Goal: Information Seeking & Learning: Check status

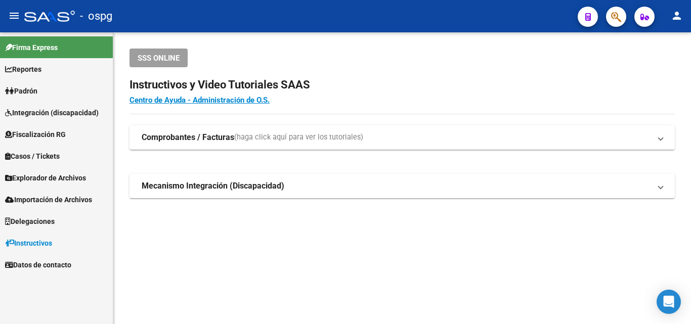
click at [48, 131] on span "Fiscalización RG" at bounding box center [35, 134] width 61 height 11
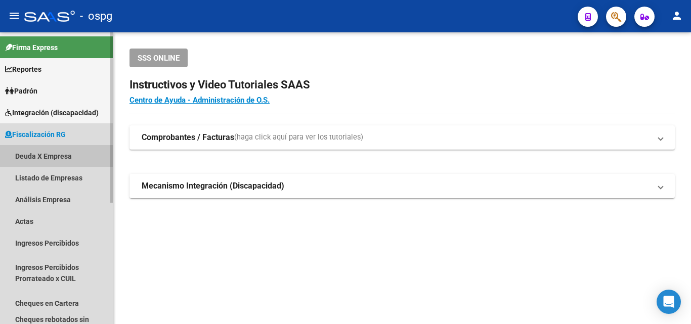
click at [78, 155] on link "Deuda X Empresa" at bounding box center [56, 156] width 113 height 22
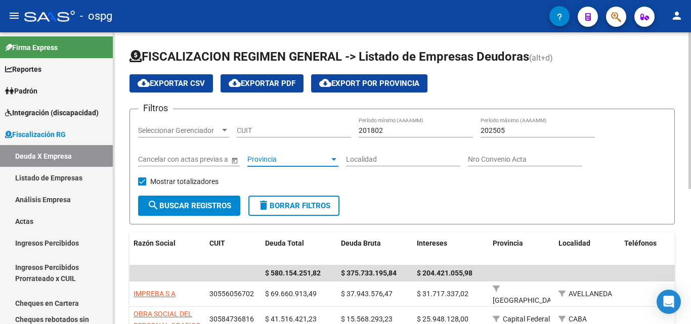
click at [331, 161] on div at bounding box center [333, 159] width 9 height 8
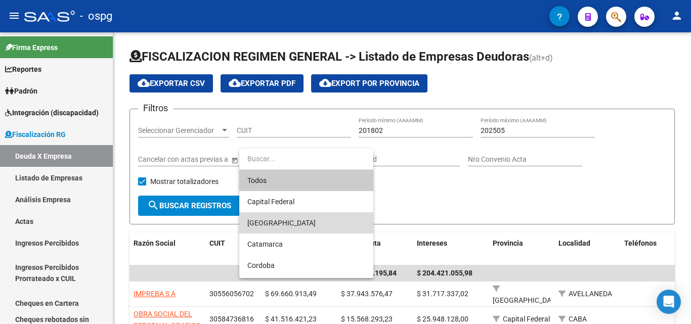
click at [299, 221] on span "[GEOGRAPHIC_DATA]" at bounding box center [306, 222] width 118 height 21
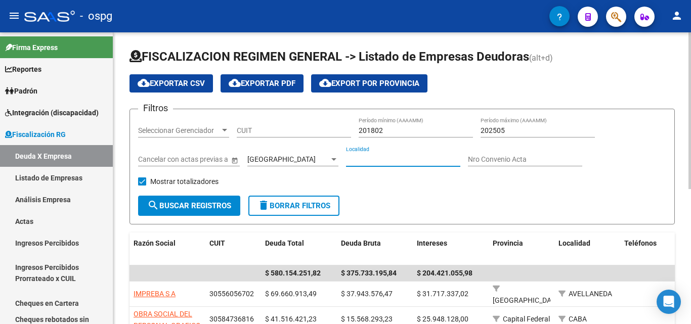
click at [431, 162] on input "Localidad" at bounding box center [403, 159] width 114 height 9
click at [418, 161] on input "Localidad" at bounding box center [403, 159] width 114 height 9
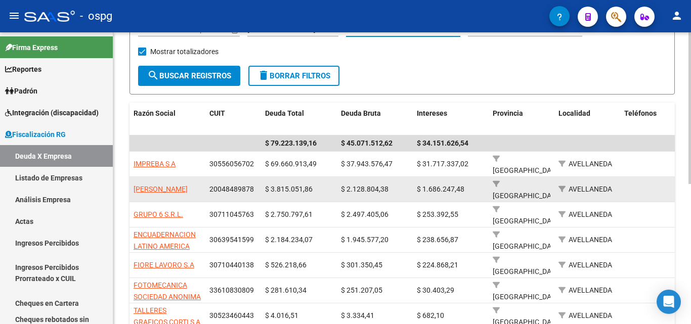
scroll to position [152, 0]
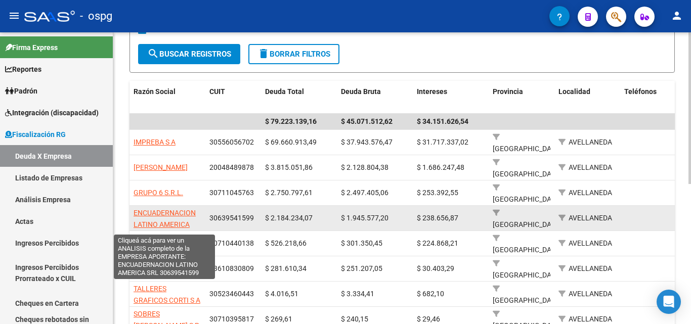
click at [166, 209] on span "ENCUADERNACION LATINO AMERICA SRL" at bounding box center [164, 224] width 62 height 31
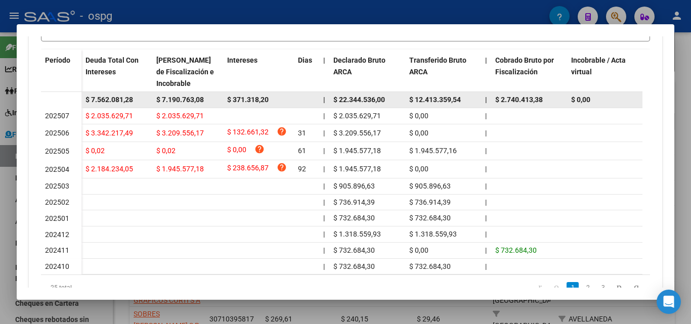
scroll to position [325, 0]
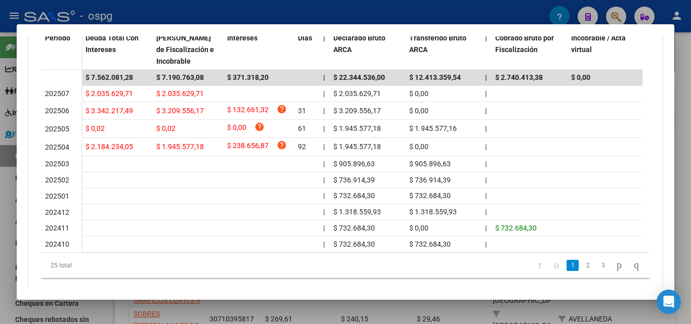
click at [0, 242] on div at bounding box center [345, 162] width 691 height 324
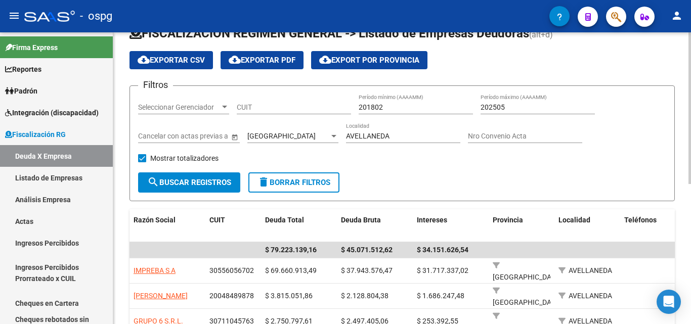
scroll to position [0, 0]
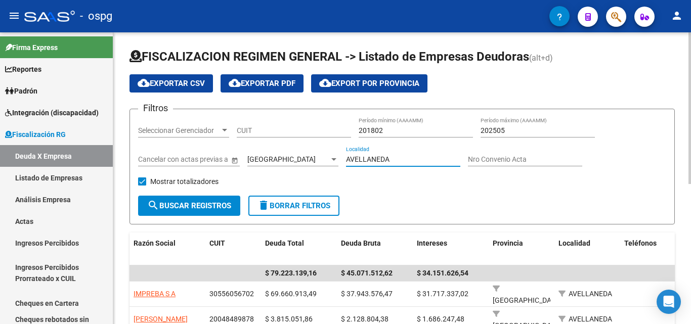
click at [393, 157] on input "AVELLANEDA" at bounding box center [403, 159] width 114 height 9
drag, startPoint x: 391, startPoint y: 158, endPoint x: 301, endPoint y: 150, distance: 90.9
click at [301, 150] on div "Filtros Seleccionar Gerenciador Seleccionar Gerenciador CUIT 201802 Período mín…" at bounding box center [402, 156] width 528 height 78
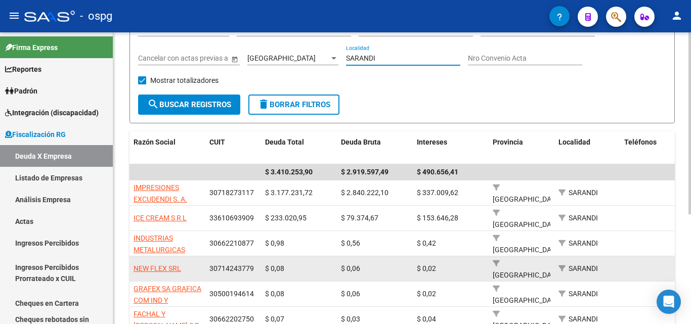
scroll to position [152, 0]
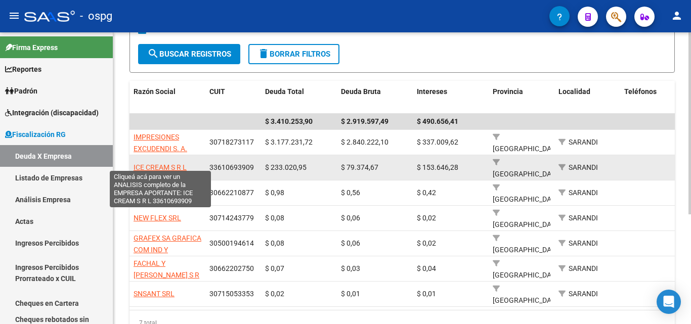
type input "SARANDI"
click at [165, 163] on span "ICE CREAM S R L" at bounding box center [159, 167] width 53 height 8
type textarea "33610693909"
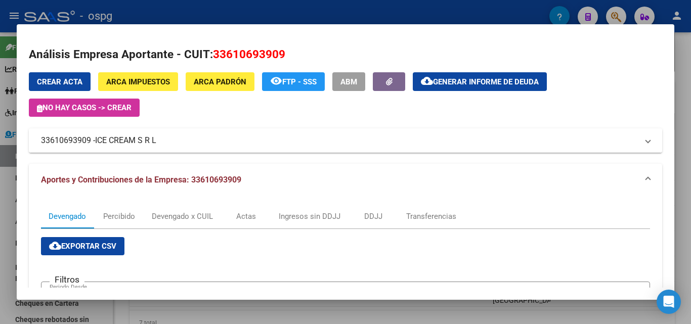
drag, startPoint x: 89, startPoint y: 137, endPoint x: 29, endPoint y: 139, distance: 60.7
click at [29, 139] on mat-expansion-panel-header "33610693909 - ICE CREAM S R L" at bounding box center [345, 140] width 633 height 24
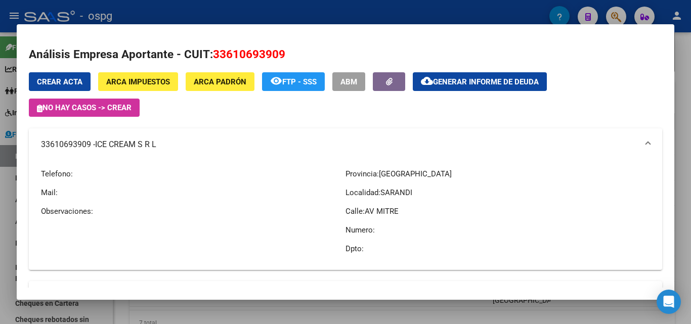
copy mat-panel-title "33610693909"
click at [0, 256] on div at bounding box center [345, 162] width 691 height 324
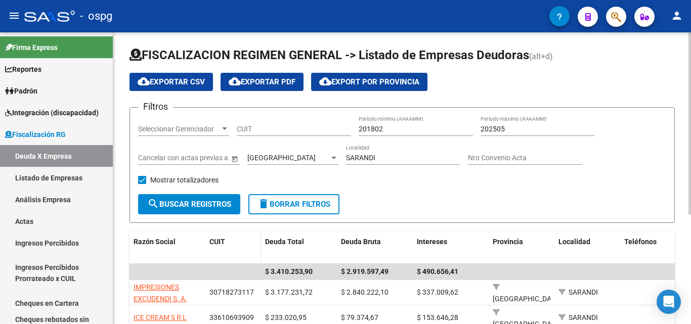
scroll to position [0, 0]
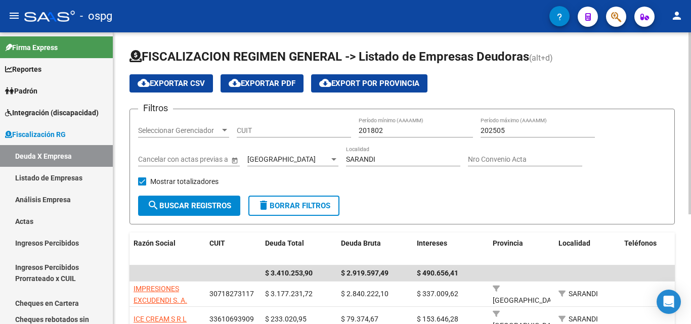
click at [383, 158] on input "SARANDI" at bounding box center [403, 159] width 114 height 9
drag, startPoint x: 383, startPoint y: 158, endPoint x: 296, endPoint y: 157, distance: 87.0
click at [296, 157] on div "Filtros Seleccionar Gerenciador Seleccionar Gerenciador CUIT 201802 Período mín…" at bounding box center [402, 156] width 528 height 78
type input "wilde"
click at [175, 202] on span "search Buscar Registros" at bounding box center [189, 205] width 84 height 9
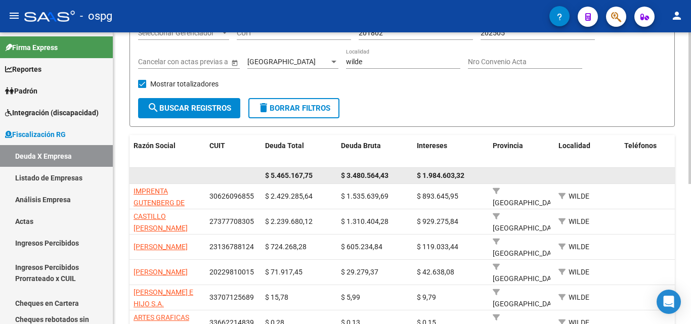
scroll to position [101, 0]
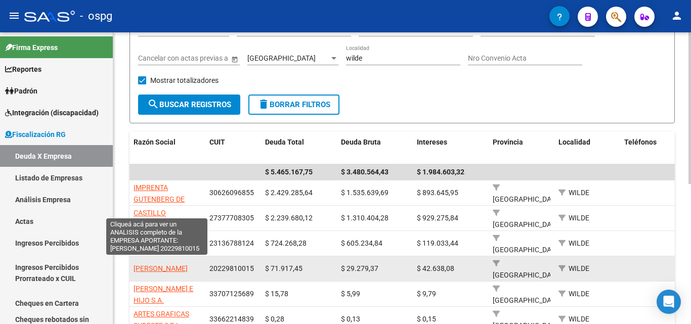
click at [158, 266] on span "[PERSON_NAME]" at bounding box center [160, 268] width 54 height 8
type textarea "20229810015"
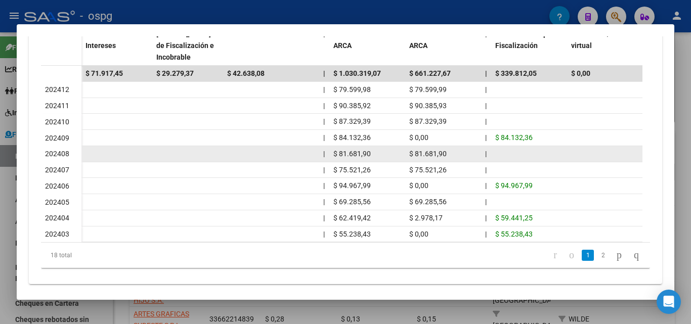
scroll to position [344, 0]
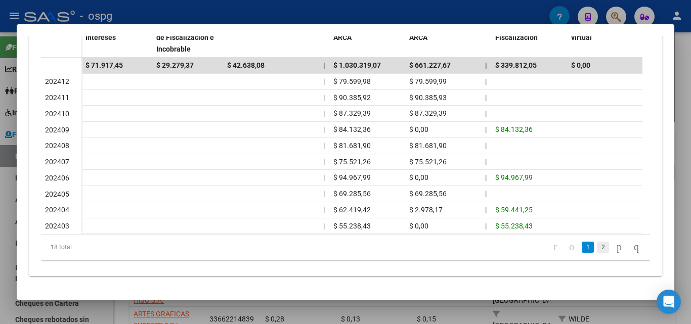
click at [597, 246] on link "2" at bounding box center [603, 247] width 12 height 11
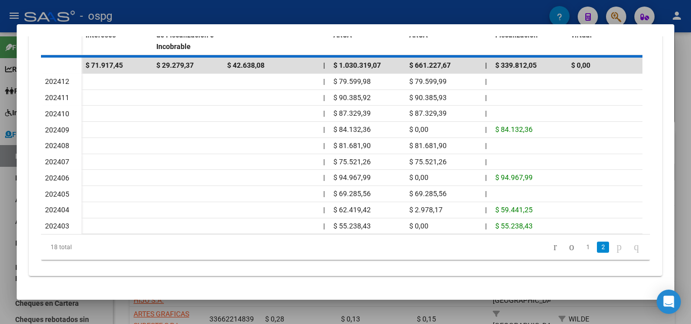
scroll to position [314, 0]
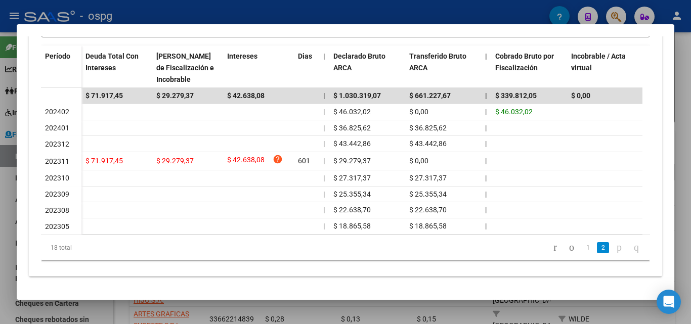
click at [10, 237] on div at bounding box center [345, 162] width 691 height 324
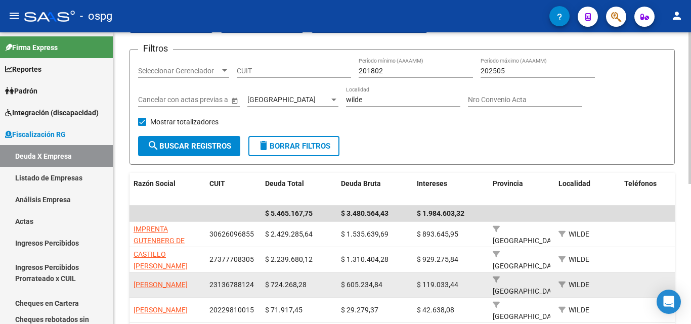
scroll to position [0, 0]
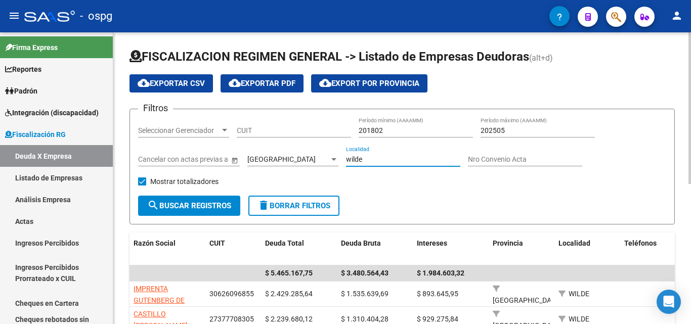
click at [372, 161] on input "wilde" at bounding box center [403, 159] width 114 height 9
type input "w"
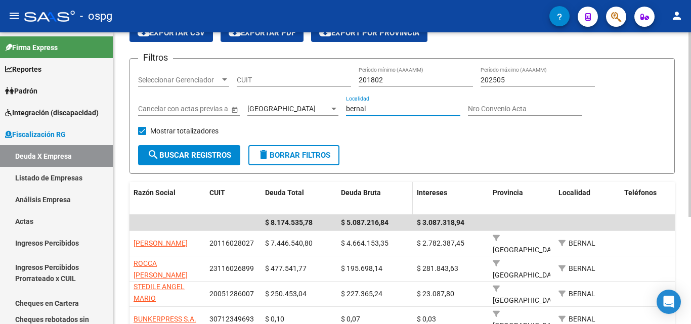
scroll to position [101, 0]
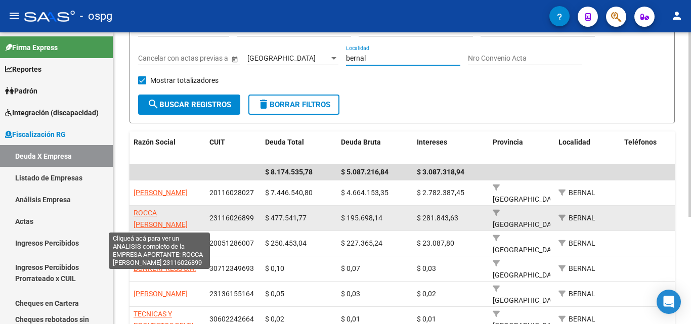
type input "bernal"
click at [161, 209] on span "ROCCA [PERSON_NAME]" at bounding box center [160, 219] width 54 height 20
type textarea "23116026899"
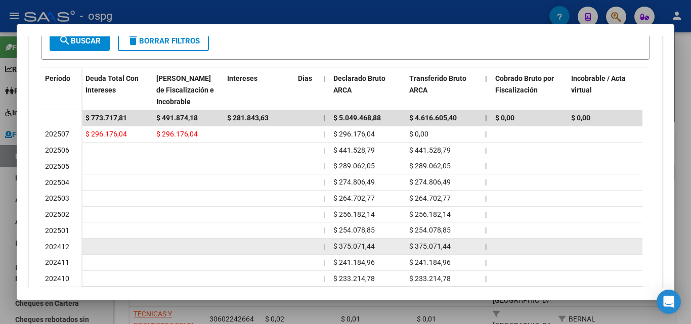
scroll to position [303, 0]
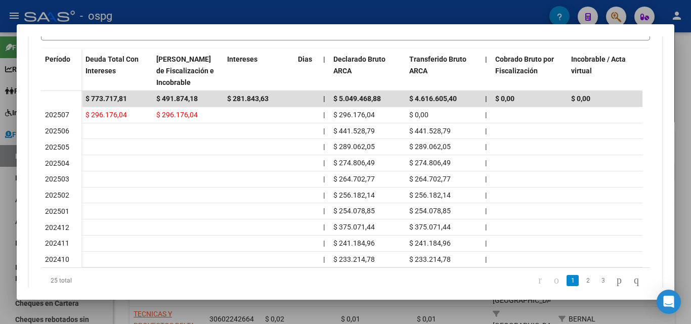
click at [3, 236] on div at bounding box center [345, 162] width 691 height 324
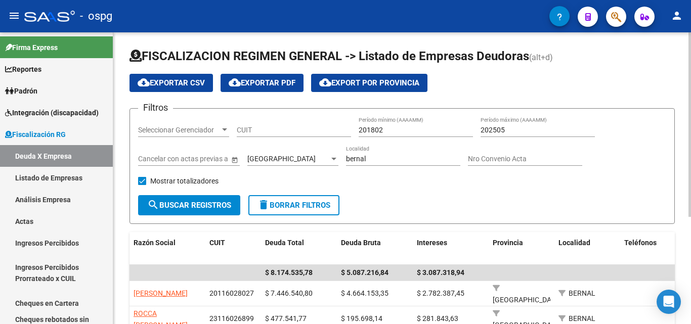
scroll to position [0, 0]
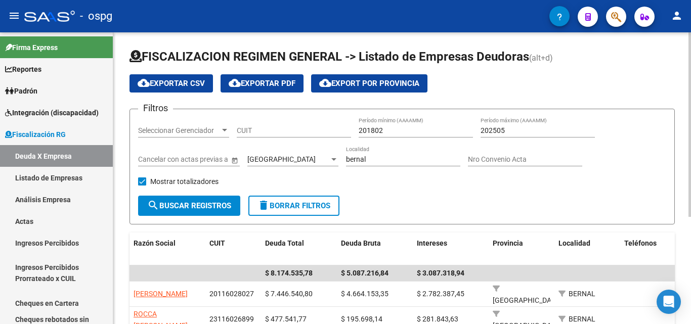
drag, startPoint x: 372, startPoint y: 153, endPoint x: 369, endPoint y: 161, distance: 8.2
click at [368, 160] on div "bernal Localidad" at bounding box center [403, 156] width 114 height 20
drag, startPoint x: 371, startPoint y: 161, endPoint x: 322, endPoint y: 149, distance: 51.1
click at [322, 151] on div "Filtros Seleccionar Gerenciador Seleccionar Gerenciador CUIT 201802 Período mín…" at bounding box center [402, 156] width 528 height 78
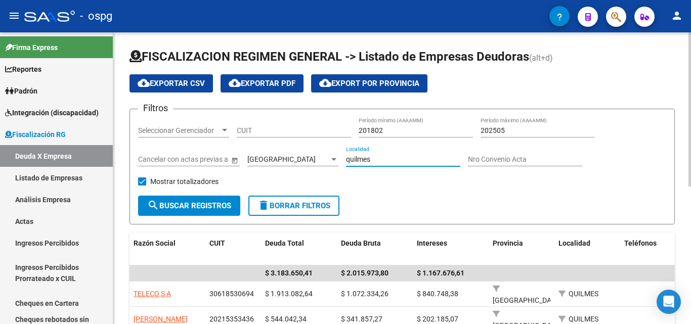
scroll to position [101, 0]
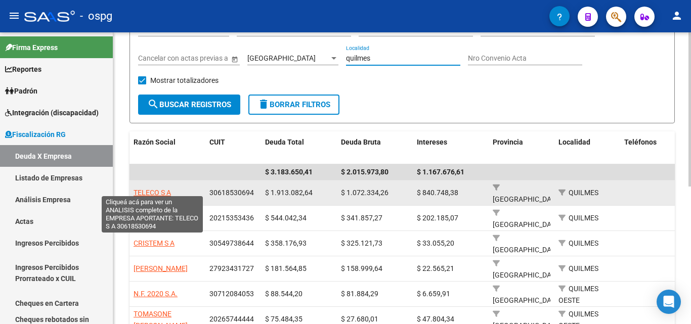
type input "quilmes"
click at [150, 189] on span "TELECO S A" at bounding box center [151, 193] width 37 height 8
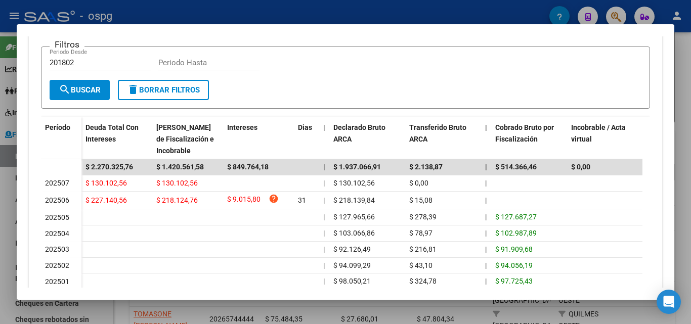
scroll to position [253, 0]
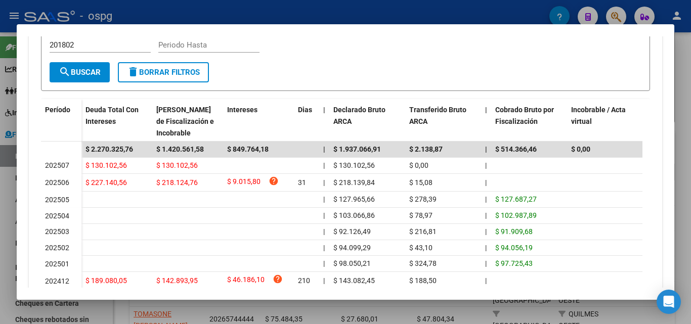
click at [0, 226] on div at bounding box center [345, 162] width 691 height 324
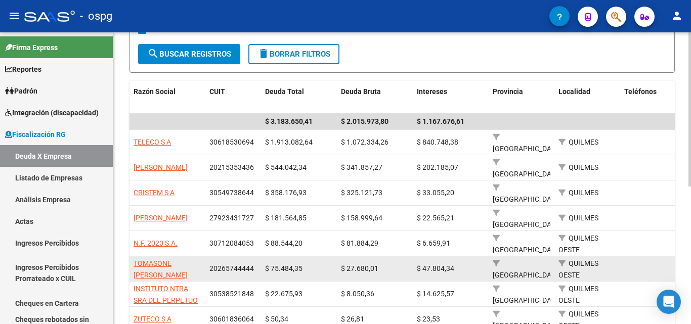
scroll to position [202, 0]
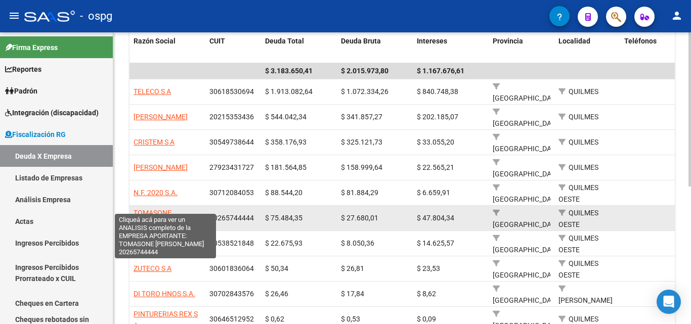
click at [172, 209] on span "TOMASONE [PERSON_NAME]" at bounding box center [160, 219] width 54 height 20
type textarea "20265744444"
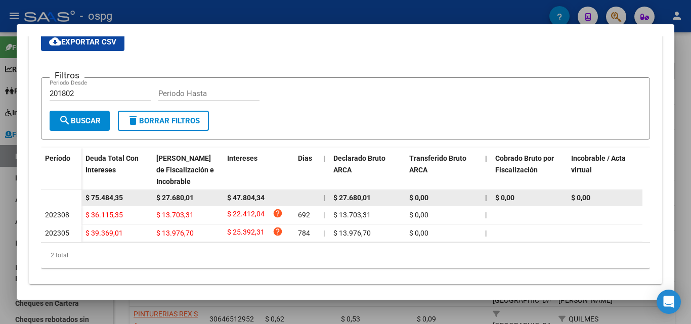
scroll to position [221, 0]
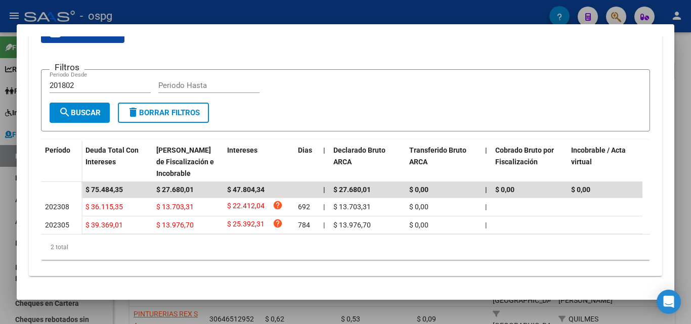
click at [0, 238] on div at bounding box center [345, 162] width 691 height 324
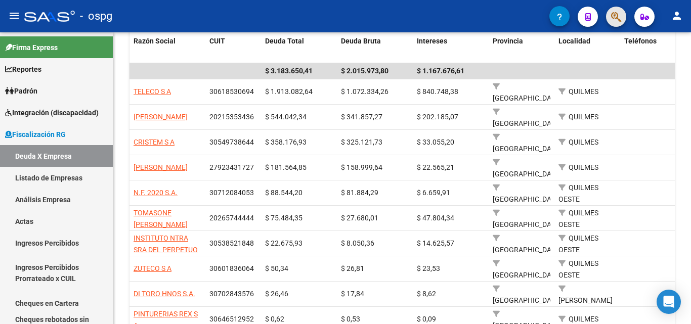
click at [622, 19] on button "button" at bounding box center [616, 17] width 20 height 20
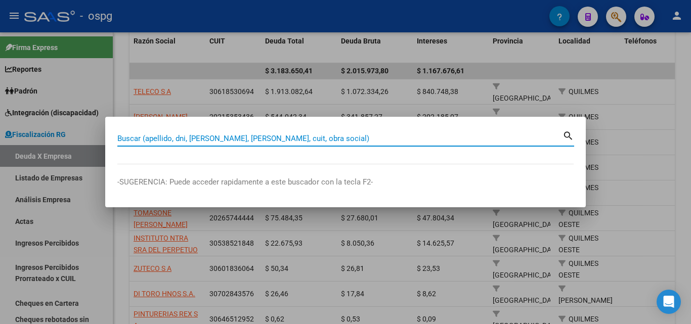
click at [272, 135] on input "Buscar (apellido, dni, [PERSON_NAME], [PERSON_NAME], cuit, obra social)" at bounding box center [339, 138] width 445 height 9
paste input "30715504126"
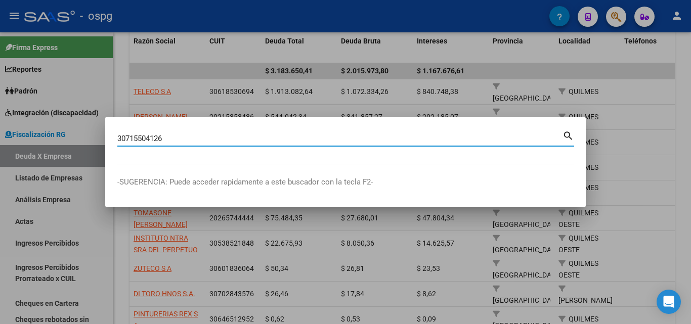
type input "30715504126"
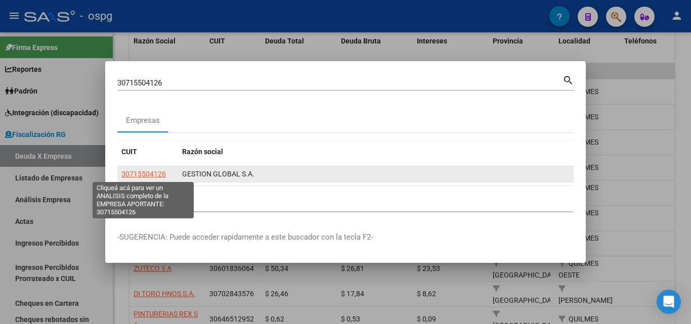
click at [139, 174] on span "30715504126" at bounding box center [143, 174] width 44 height 8
type textarea "30715504126"
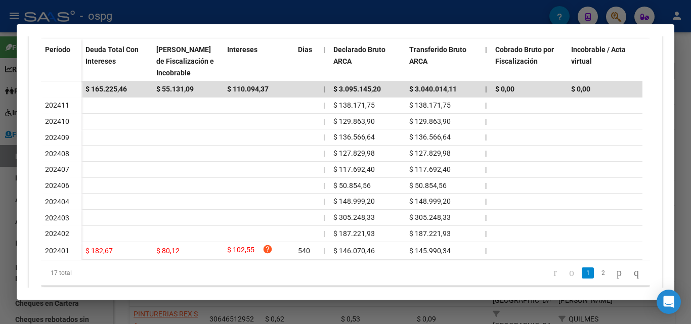
scroll to position [325, 0]
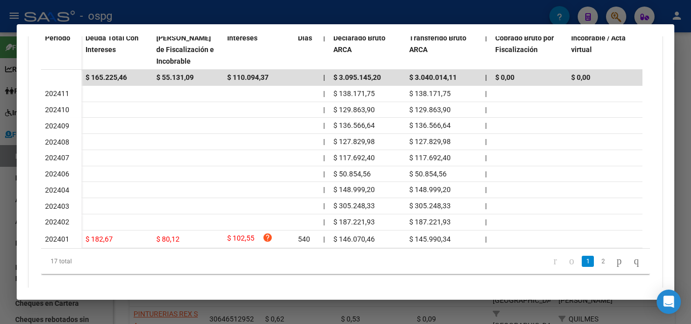
click at [4, 204] on div at bounding box center [345, 162] width 691 height 324
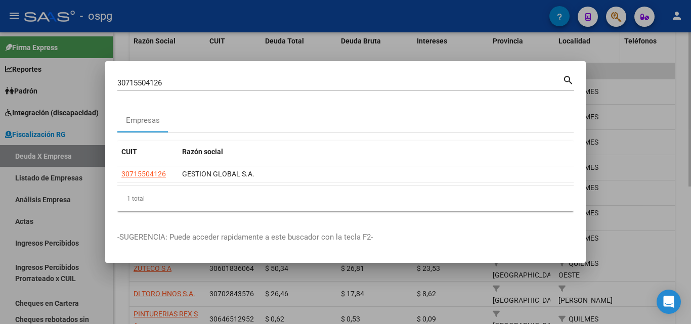
click at [609, 54] on div at bounding box center [345, 162] width 691 height 324
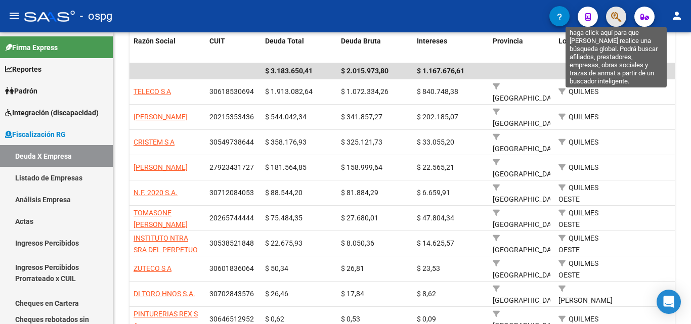
click at [616, 19] on icon "button" at bounding box center [616, 17] width 10 height 12
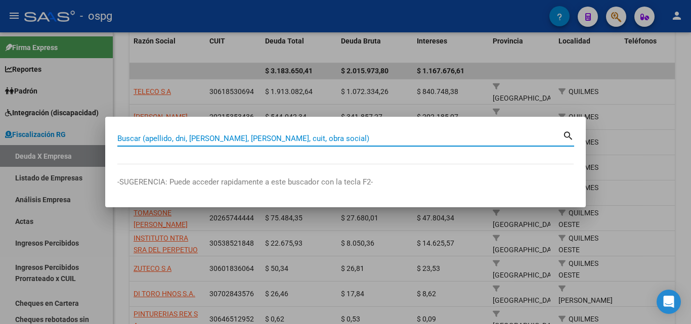
click at [280, 141] on input "Buscar (apellido, dni, [PERSON_NAME], [PERSON_NAME], cuit, obra social)" at bounding box center [339, 138] width 445 height 9
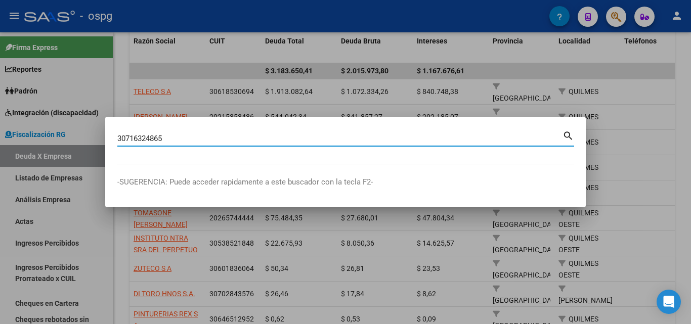
type input "30716324865"
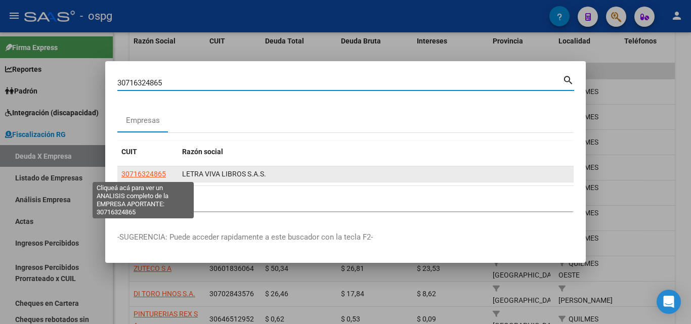
click at [154, 176] on span "30716324865" at bounding box center [143, 174] width 44 height 8
type textarea "30716324865"
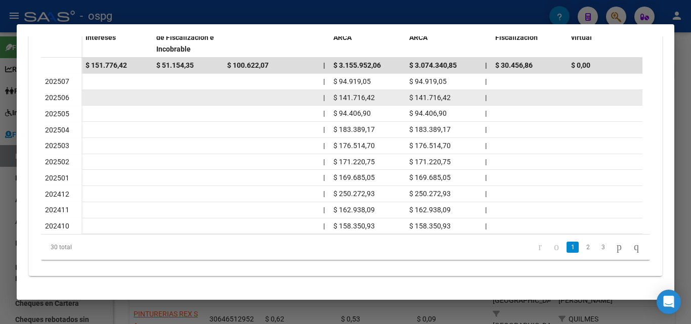
scroll to position [344, 0]
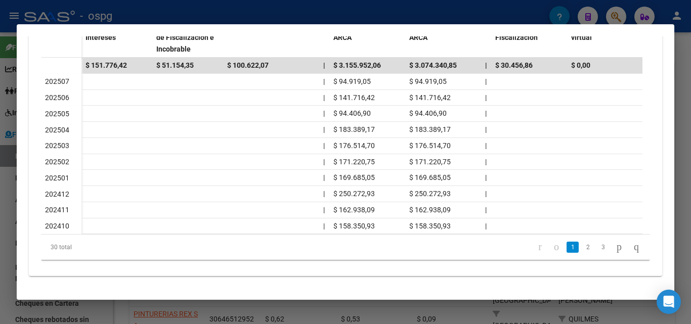
click at [8, 209] on div at bounding box center [345, 162] width 691 height 324
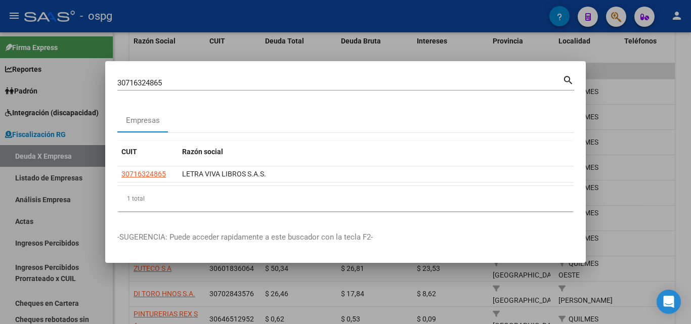
click at [409, 18] on div at bounding box center [345, 162] width 691 height 324
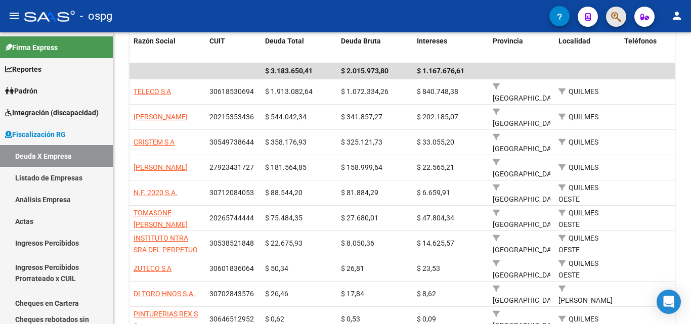
click at [624, 19] on button "button" at bounding box center [616, 17] width 20 height 20
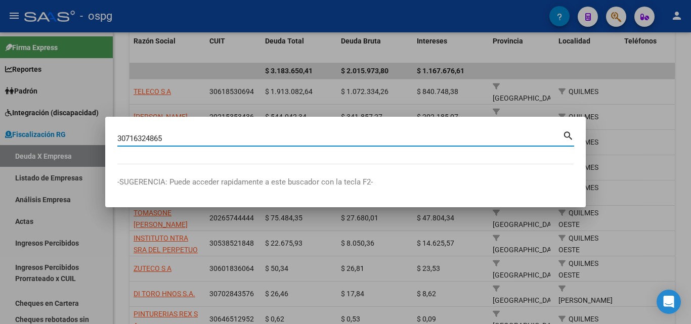
type input "30716324865"
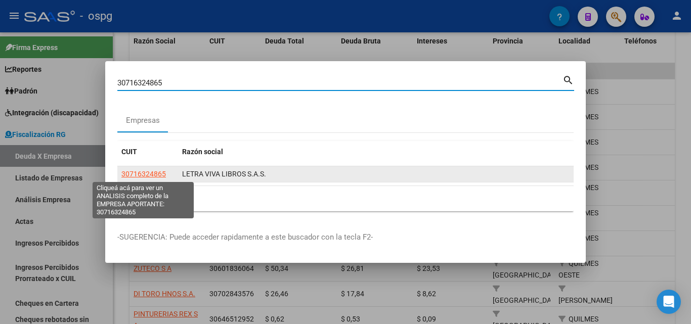
click at [152, 177] on span "30716324865" at bounding box center [143, 174] width 44 height 8
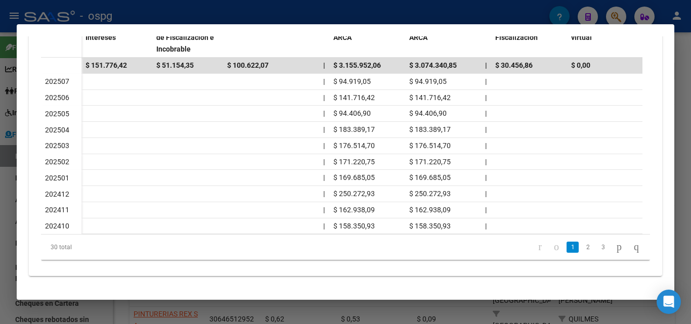
drag, startPoint x: 563, startPoint y: 247, endPoint x: 577, endPoint y: 249, distance: 14.3
click at [580, 248] on li "2" at bounding box center [587, 247] width 15 height 17
click at [580, 249] on li "2" at bounding box center [587, 247] width 15 height 17
click at [581, 248] on link "2" at bounding box center [587, 247] width 12 height 11
click at [597, 248] on link "3" at bounding box center [603, 247] width 12 height 11
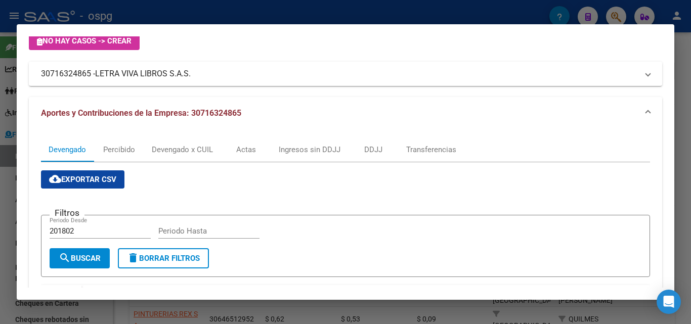
scroll to position [0, 0]
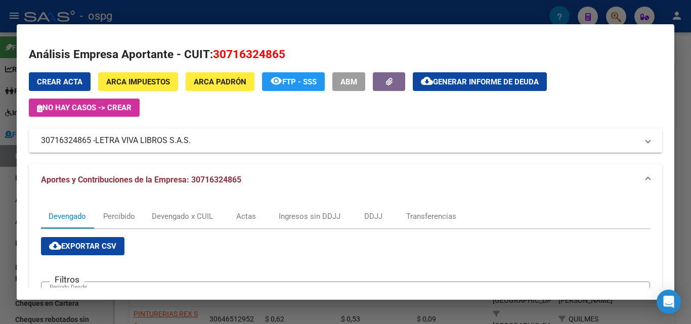
drag, startPoint x: 93, startPoint y: 142, endPoint x: 35, endPoint y: 141, distance: 57.7
click at [35, 141] on mat-expansion-panel-header "30716324865 - LETRA VIVA LIBROS S.A.S." at bounding box center [345, 140] width 633 height 24
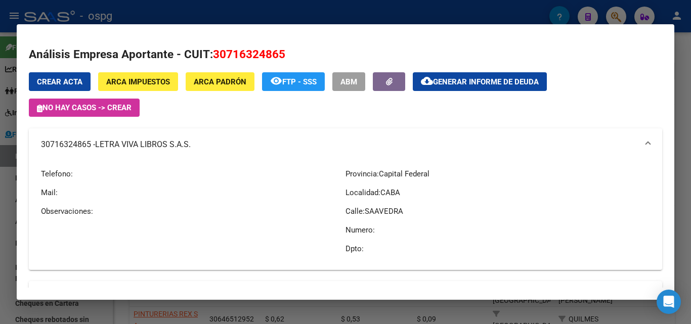
copy mat-panel-title "30716324865"
click at [0, 248] on div at bounding box center [345, 162] width 691 height 324
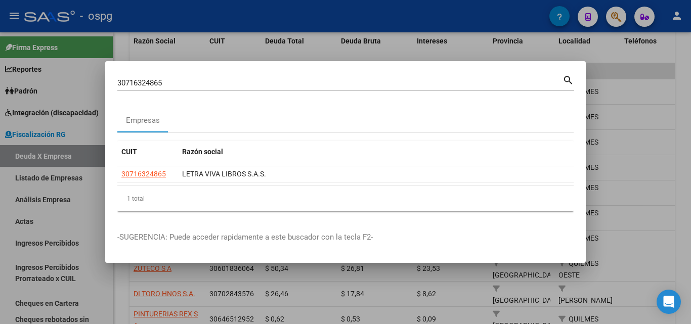
click at [673, 82] on div at bounding box center [345, 162] width 691 height 324
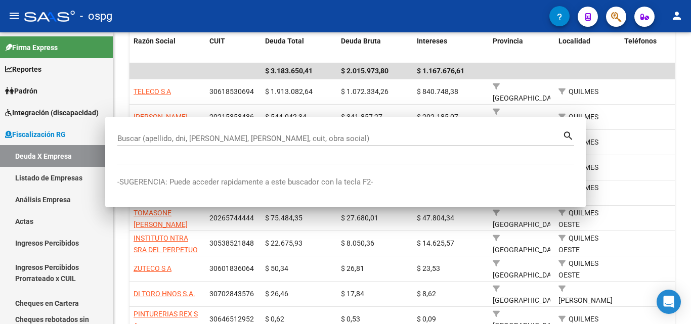
click at [673, 82] on datatable-body-cell at bounding box center [658, 91] width 76 height 25
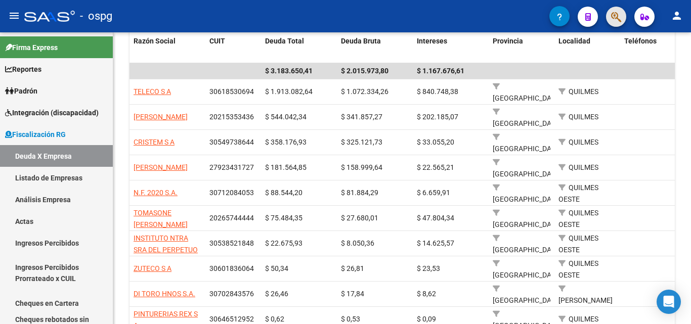
click at [616, 25] on span "button" at bounding box center [616, 17] width 10 height 21
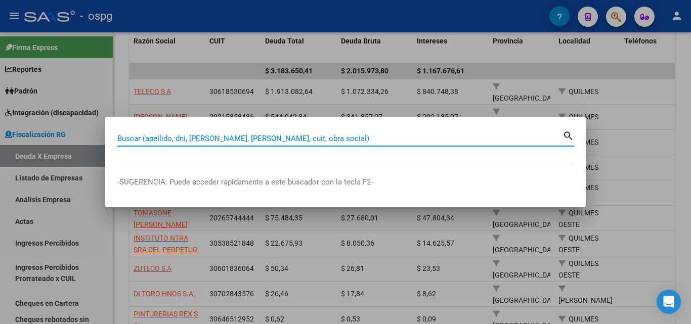
click at [378, 141] on input "Buscar (apellido, dni, [PERSON_NAME], [PERSON_NAME], cuit, obra social)" at bounding box center [339, 138] width 445 height 9
paste input "30717638960"
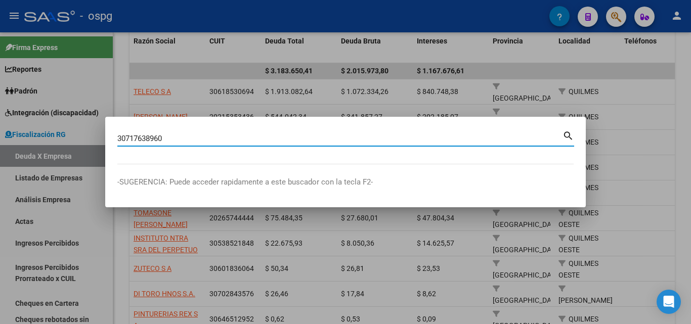
type input "30717638960"
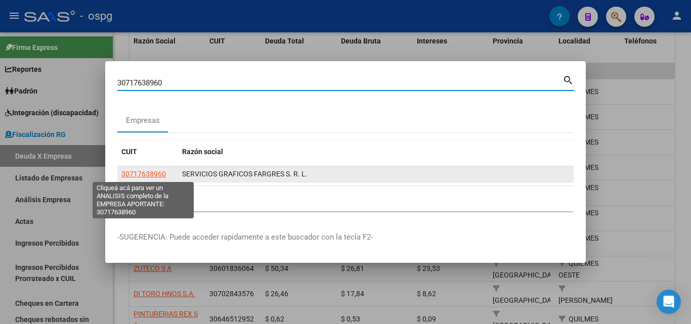
click at [154, 174] on span "30717638960" at bounding box center [143, 174] width 44 height 8
type textarea "30717638960"
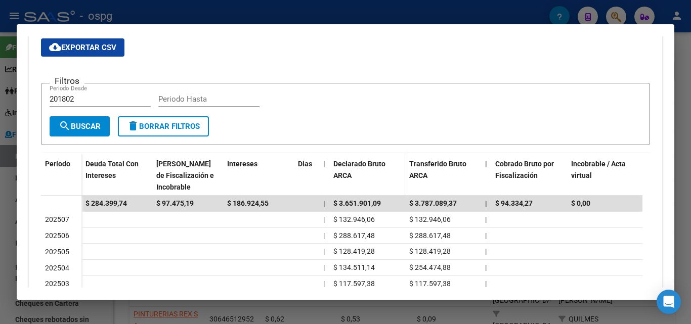
scroll to position [223, 0]
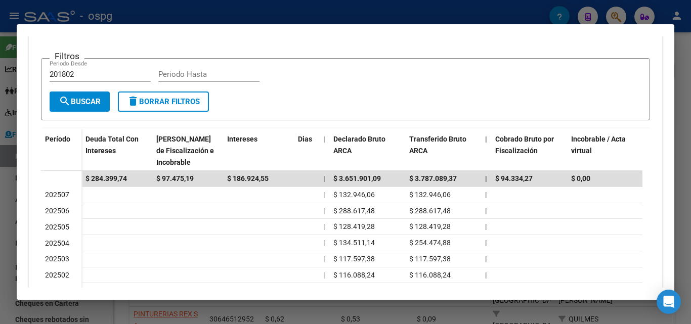
drag, startPoint x: 1, startPoint y: 238, endPoint x: 110, endPoint y: 259, distance: 111.2
click at [4, 239] on div at bounding box center [345, 162] width 691 height 324
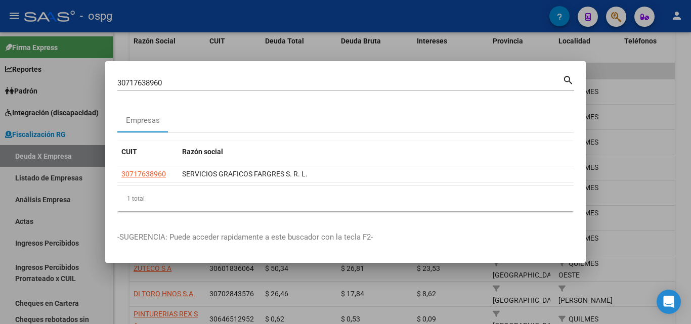
click at [325, 54] on div at bounding box center [345, 162] width 691 height 324
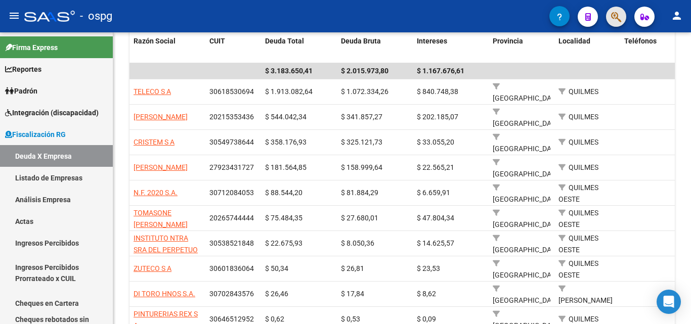
click at [609, 14] on button "button" at bounding box center [616, 17] width 20 height 20
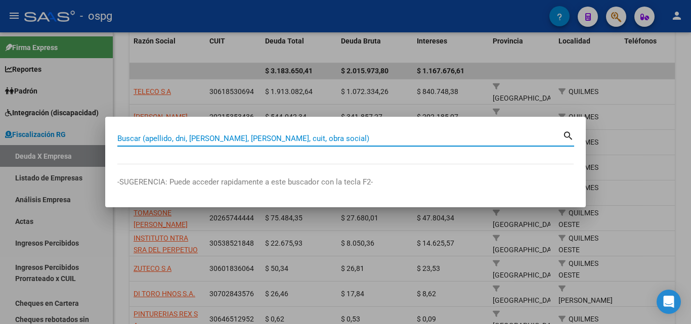
click at [302, 142] on input "Buscar (apellido, dni, [PERSON_NAME], [PERSON_NAME], cuit, obra social)" at bounding box center [339, 138] width 445 height 9
paste input "30687288145"
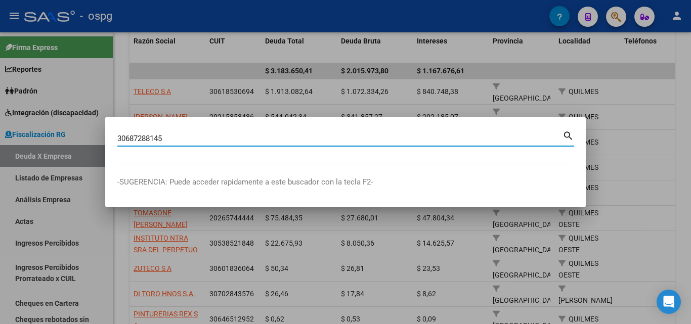
type input "30687288145"
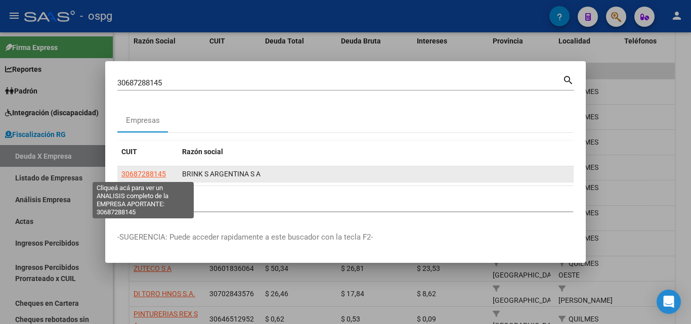
click at [150, 176] on span "30687288145" at bounding box center [143, 174] width 44 height 8
type textarea "30687288145"
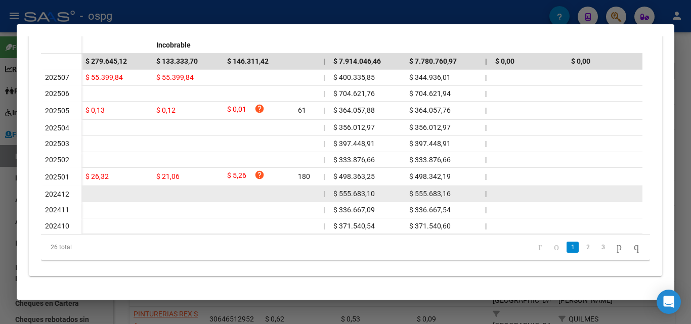
scroll to position [349, 0]
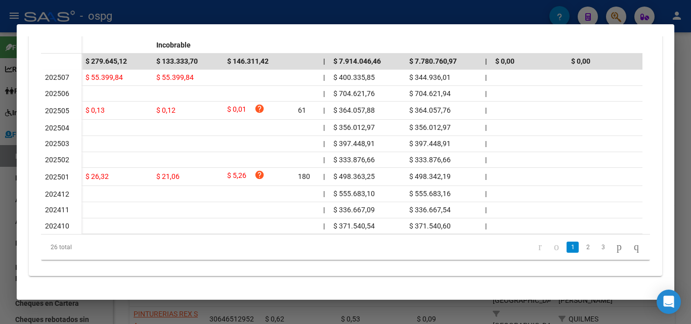
click at [0, 218] on div at bounding box center [345, 162] width 691 height 324
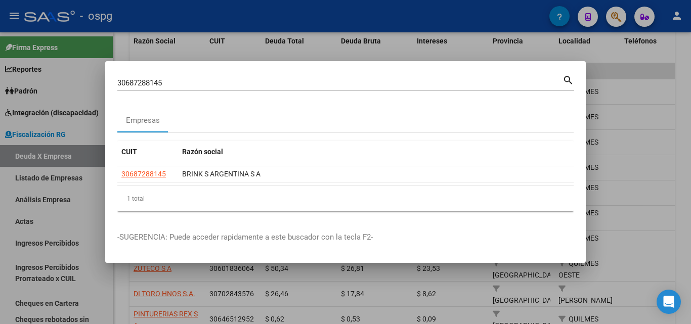
click at [683, 92] on div at bounding box center [345, 162] width 691 height 324
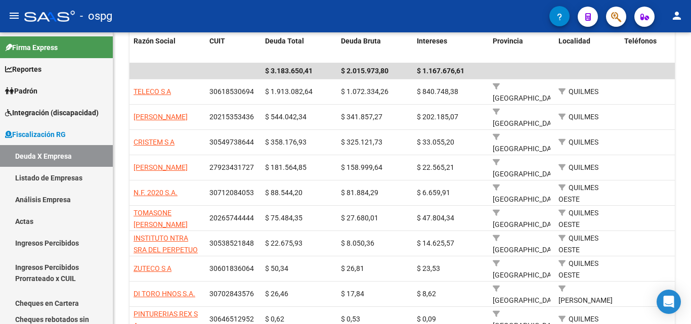
click at [683, 92] on div "FISCALIZACION REGIMEN GENERAL -> Listado de Empresas Deudoras (alt+d) cloud_dow…" at bounding box center [401, 111] width 577 height 563
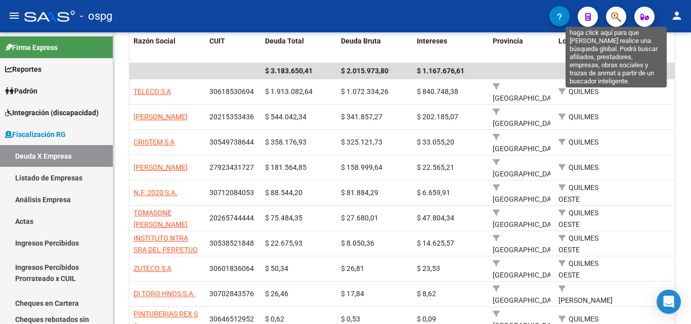
click at [619, 14] on icon "button" at bounding box center [616, 17] width 10 height 12
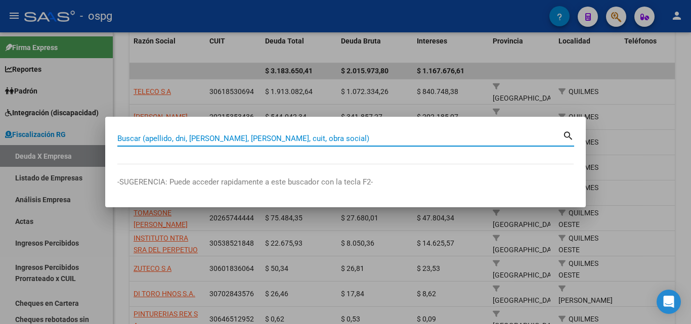
click at [240, 138] on input "Buscar (apellido, dni, [PERSON_NAME], [PERSON_NAME], cuit, obra social)" at bounding box center [339, 138] width 445 height 9
paste input "20138700632"
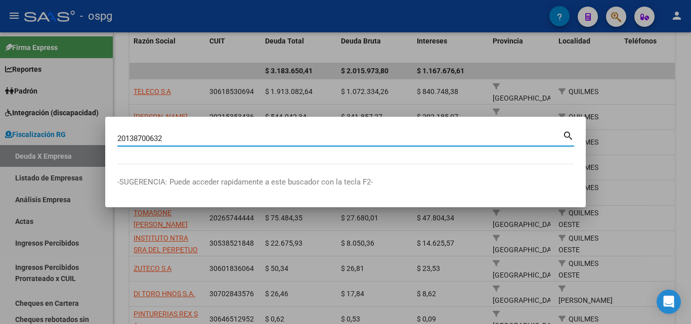
type input "20138700632"
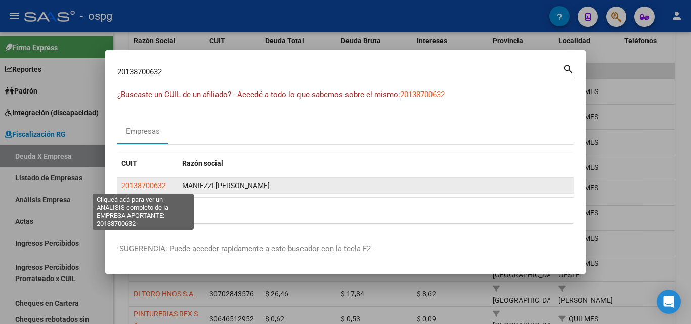
click at [150, 184] on span "20138700632" at bounding box center [143, 186] width 44 height 8
type textarea "20138700632"
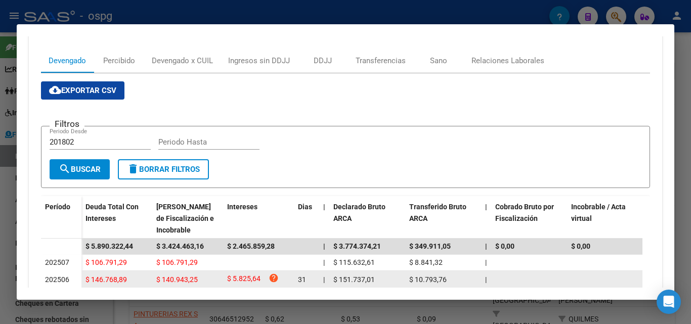
scroll to position [152, 0]
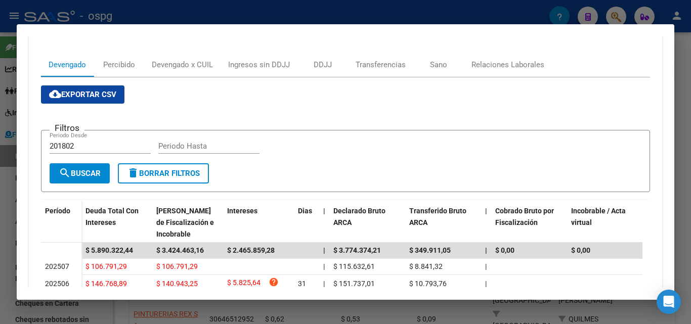
click at [685, 113] on div at bounding box center [345, 162] width 691 height 324
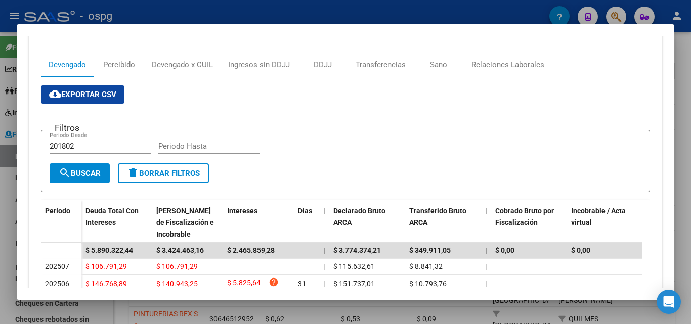
click at [685, 113] on div at bounding box center [345, 162] width 691 height 324
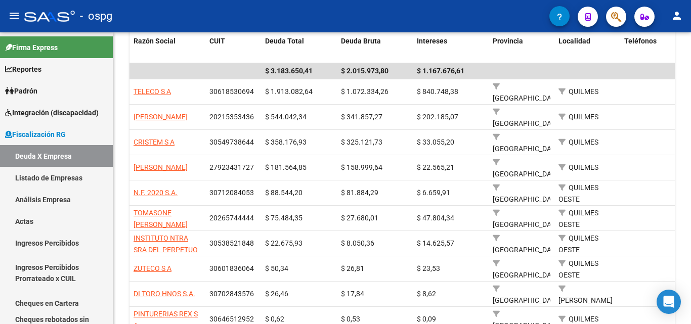
click at [685, 113] on div "FISCALIZACION REGIMEN GENERAL -> Listado de Empresas Deudoras (alt+d) cloud_dow…" at bounding box center [401, 111] width 577 height 563
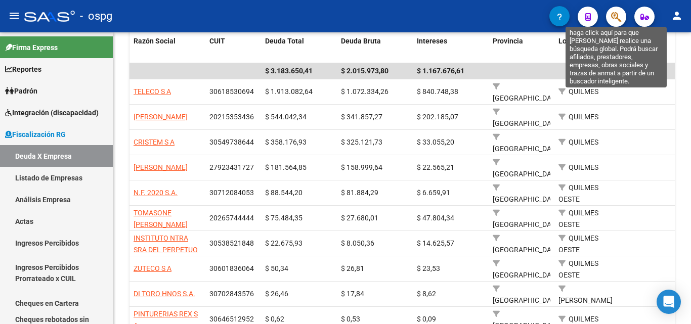
click at [618, 20] on icon "button" at bounding box center [616, 17] width 10 height 12
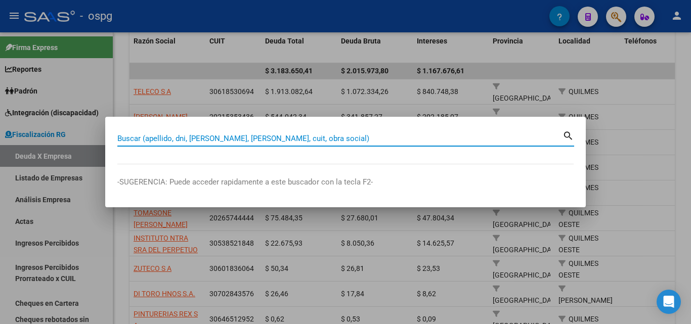
click at [316, 138] on input "Buscar (apellido, dni, [PERSON_NAME], [PERSON_NAME], cuit, obra social)" at bounding box center [339, 138] width 445 height 9
paste input "20304570769"
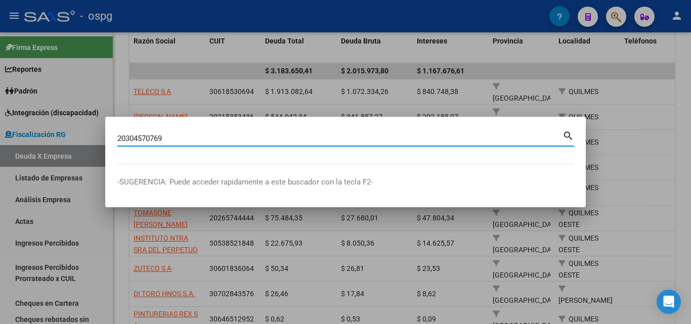
type input "20304570769"
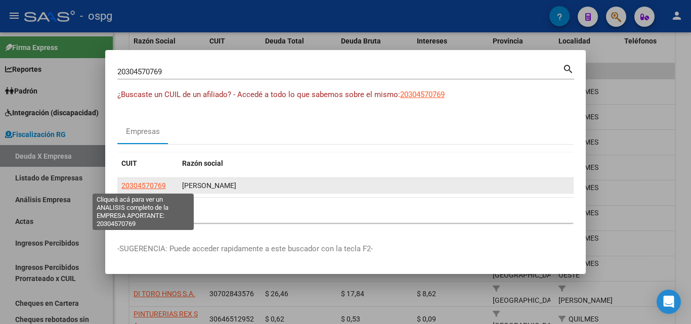
click at [162, 184] on span "20304570769" at bounding box center [143, 186] width 44 height 8
type textarea "20304570769"
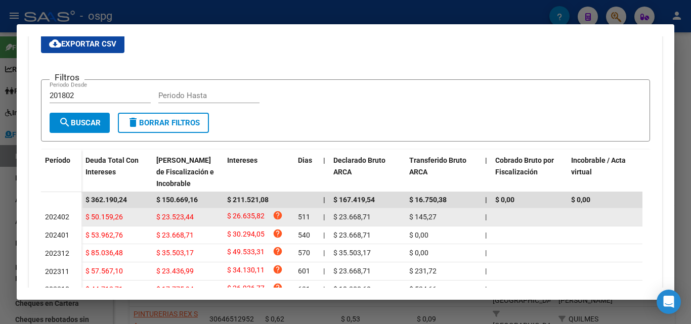
scroll to position [253, 0]
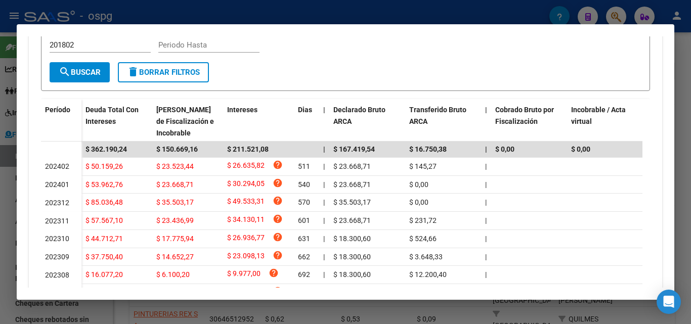
click at [676, 92] on div at bounding box center [345, 162] width 691 height 324
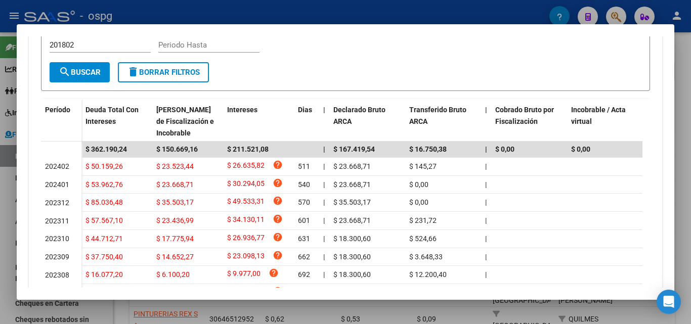
click at [676, 92] on div at bounding box center [345, 162] width 691 height 324
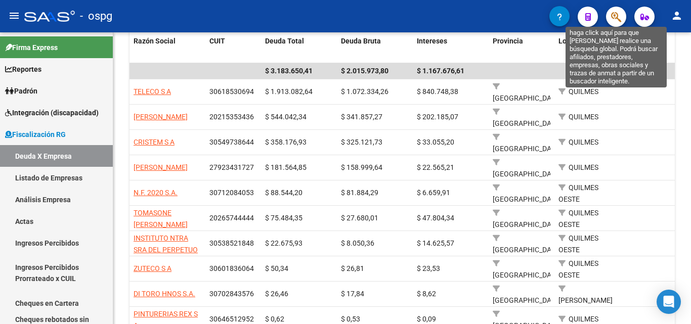
click at [618, 17] on icon "button" at bounding box center [616, 17] width 10 height 12
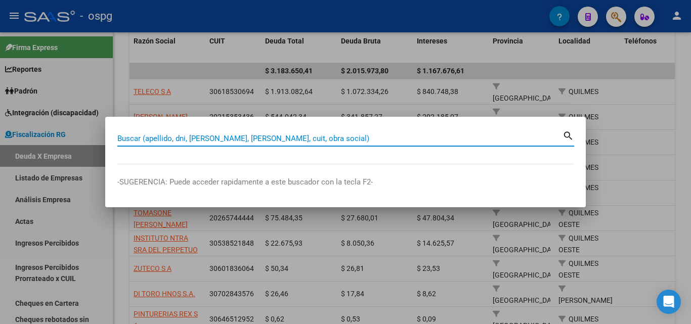
paste input "27358814714"
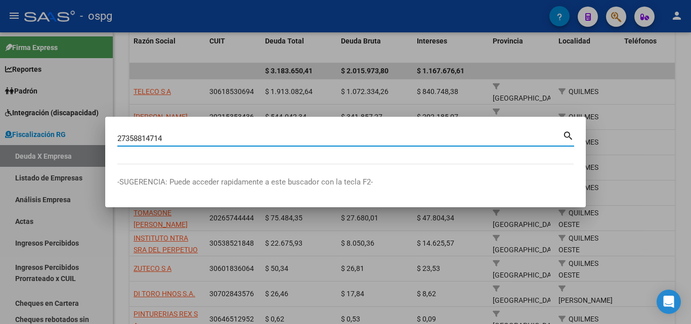
type input "27358814714"
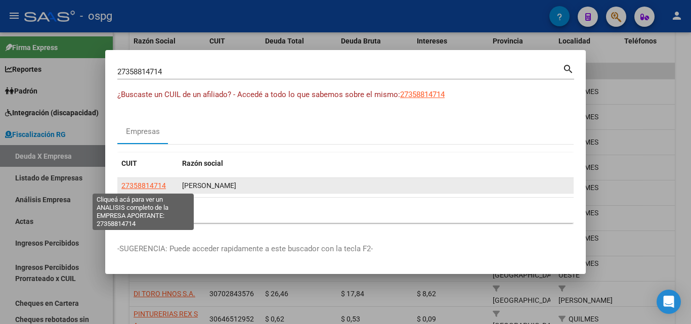
click at [142, 185] on span "27358814714" at bounding box center [143, 186] width 44 height 8
type textarea "27358814714"
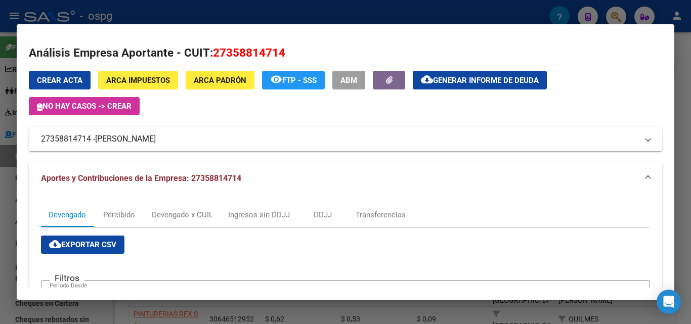
scroll to position [0, 0]
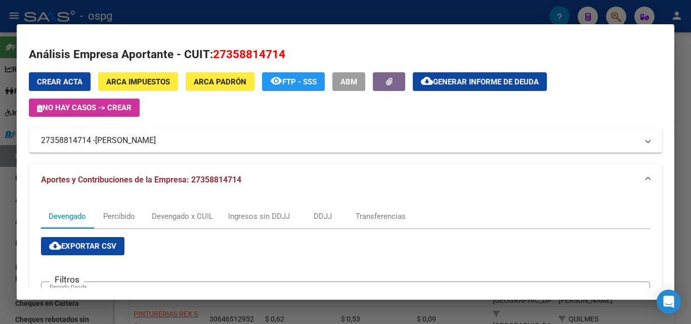
click at [690, 154] on div at bounding box center [345, 162] width 691 height 324
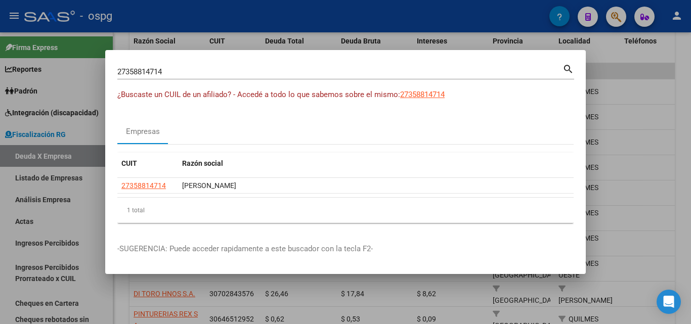
click at [642, 107] on div at bounding box center [345, 162] width 691 height 324
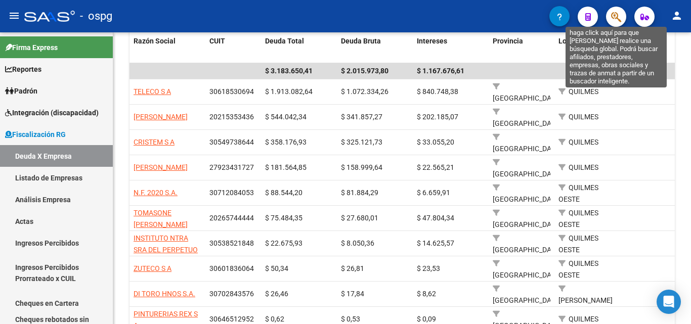
click at [611, 18] on icon "button" at bounding box center [616, 17] width 10 height 12
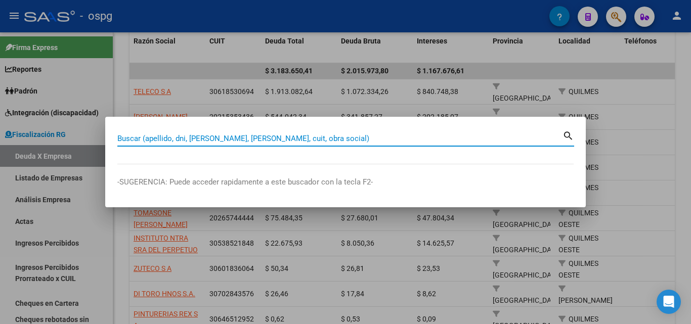
paste input "27377708305"
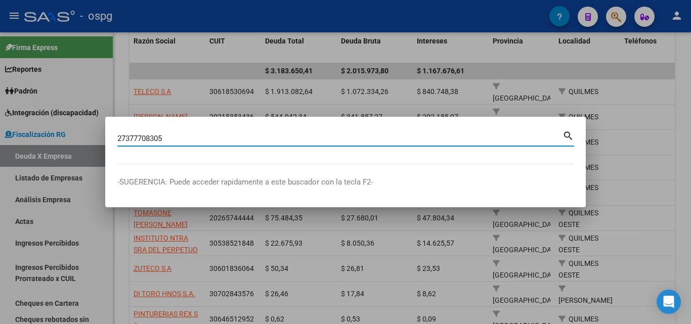
type input "27377708305"
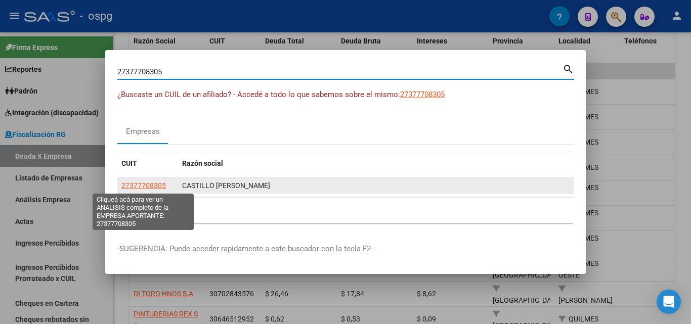
click at [141, 187] on span "27377708305" at bounding box center [143, 186] width 44 height 8
type textarea "27377708305"
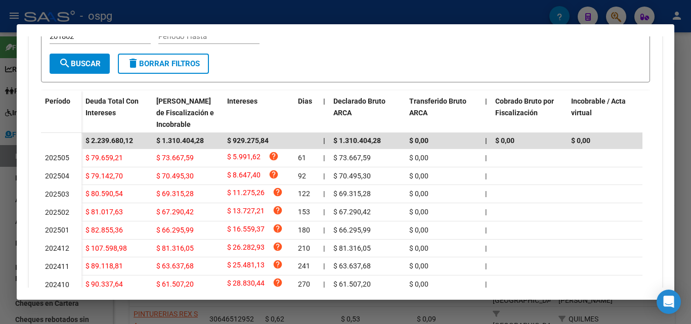
scroll to position [354, 0]
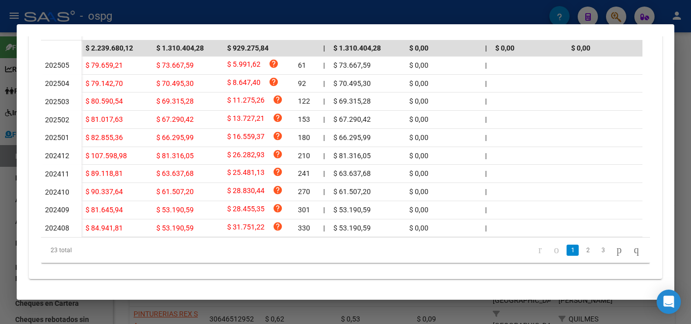
click at [677, 118] on div at bounding box center [345, 162] width 691 height 324
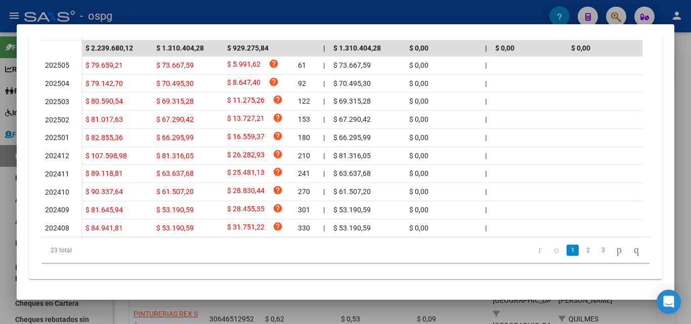
click at [677, 118] on div at bounding box center [345, 162] width 691 height 324
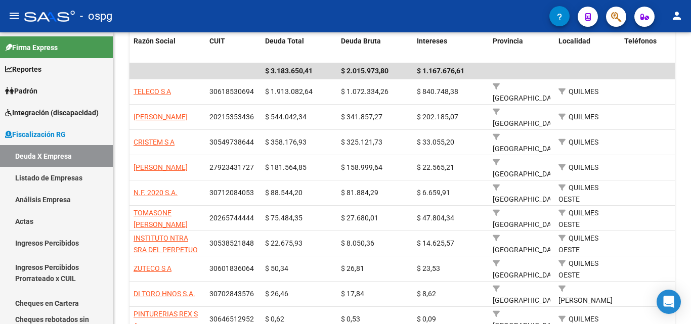
click at [620, 23] on icon "button" at bounding box center [616, 17] width 10 height 12
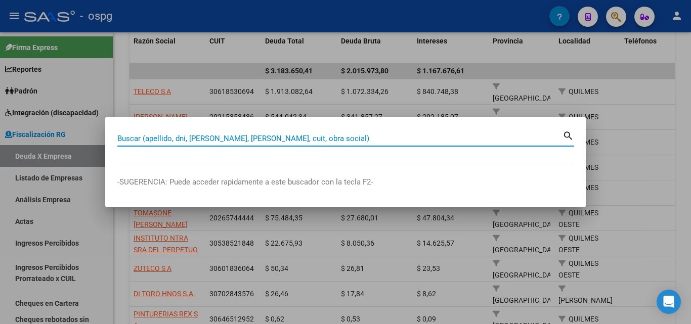
paste input "30503600265"
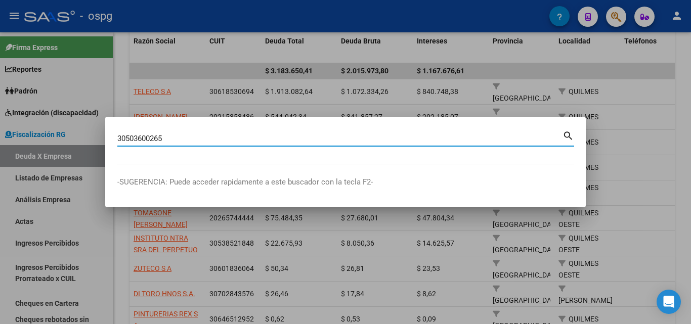
type input "30503600265"
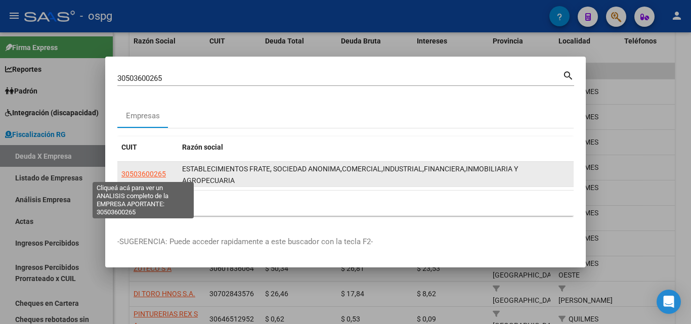
click at [149, 173] on span "30503600265" at bounding box center [143, 174] width 44 height 8
type textarea "30503600265"
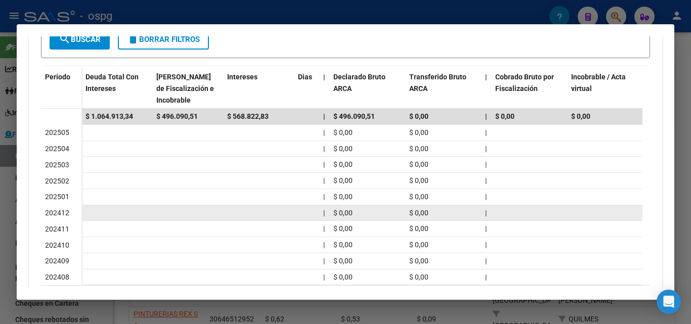
scroll to position [303, 0]
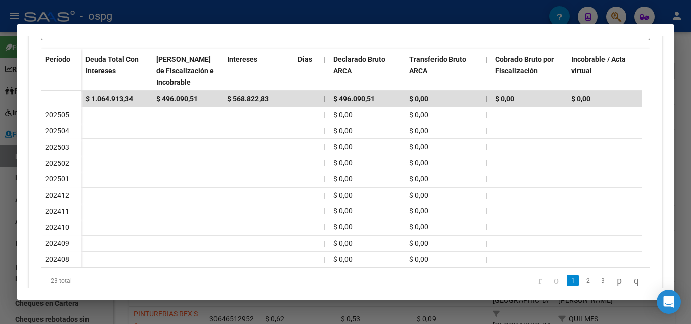
click at [7, 243] on div at bounding box center [345, 162] width 691 height 324
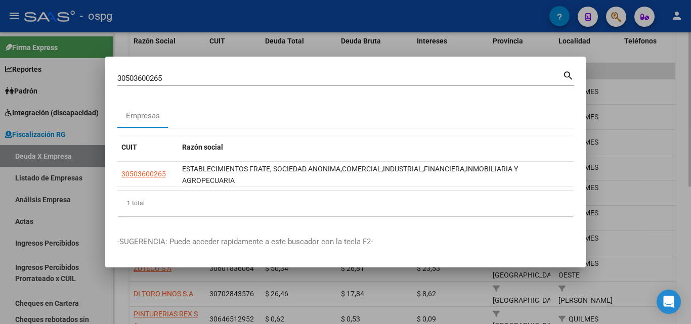
drag, startPoint x: 689, startPoint y: 82, endPoint x: 667, endPoint y: 59, distance: 31.5
click at [688, 80] on div at bounding box center [345, 162] width 691 height 324
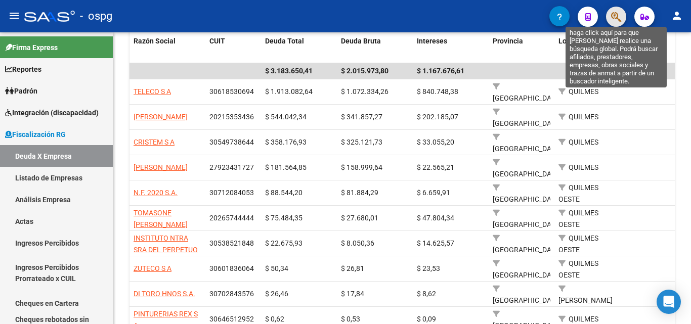
click at [613, 16] on icon "button" at bounding box center [616, 17] width 10 height 12
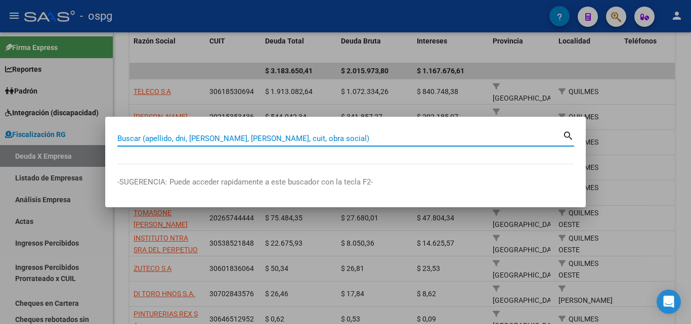
click at [194, 139] on input "Buscar (apellido, dni, [PERSON_NAME], [PERSON_NAME], cuit, obra social)" at bounding box center [339, 138] width 445 height 9
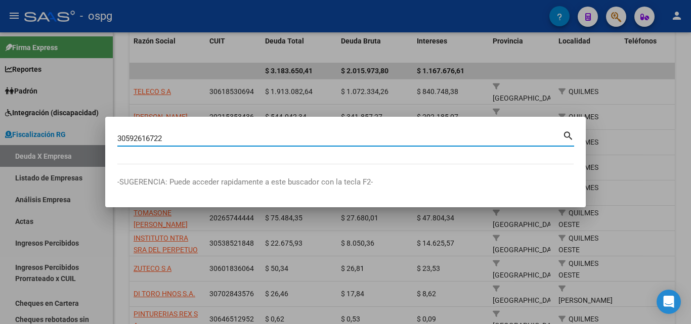
type input "30592616722"
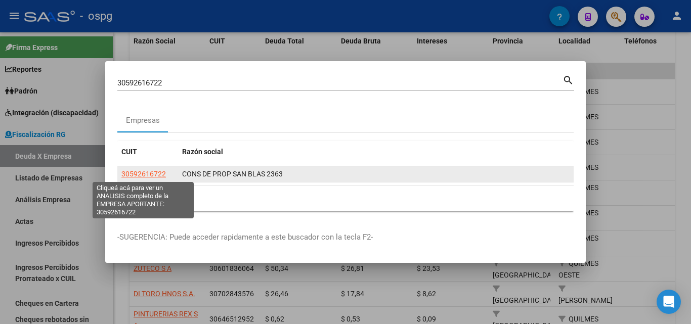
click at [144, 178] on app-link-go-to "30592616722" at bounding box center [143, 174] width 44 height 12
click at [144, 172] on span "30592616722" at bounding box center [143, 174] width 44 height 8
type textarea "30592616722"
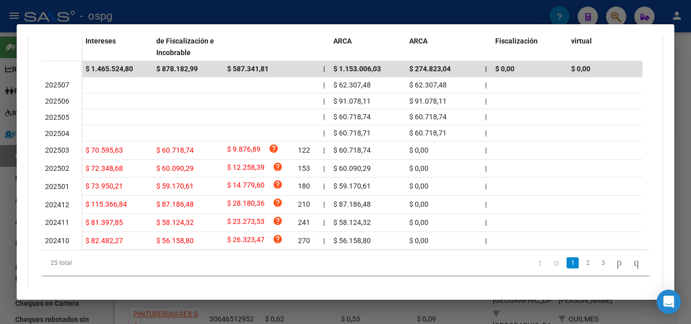
scroll to position [359, 0]
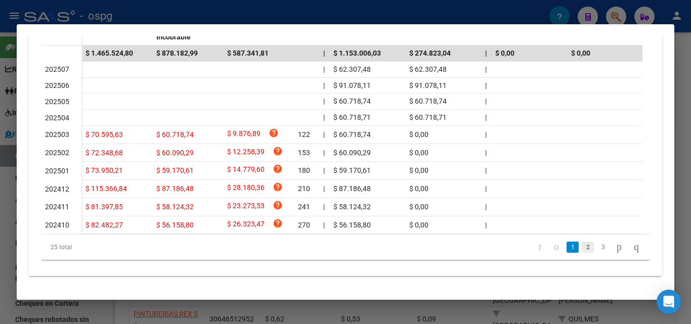
click at [581, 247] on link "2" at bounding box center [587, 247] width 12 height 11
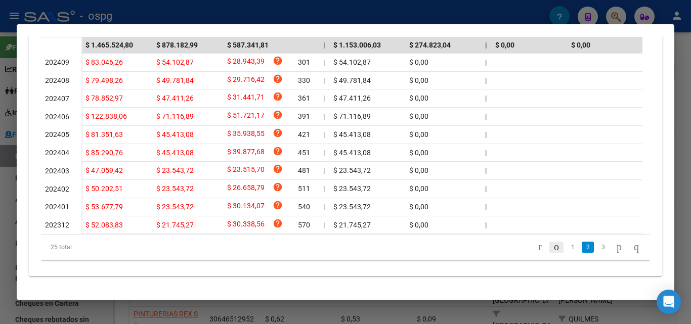
click at [552, 253] on icon "go to previous page" at bounding box center [556, 247] width 8 height 12
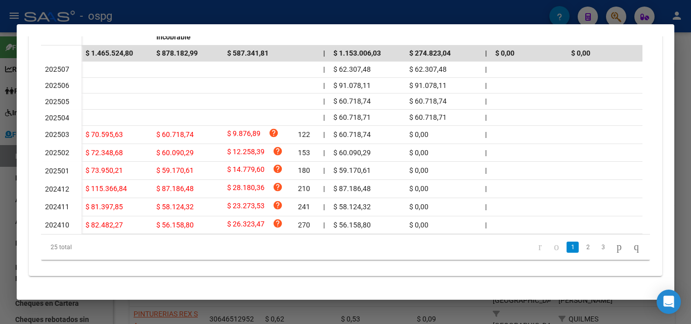
click at [1, 202] on div at bounding box center [345, 162] width 691 height 324
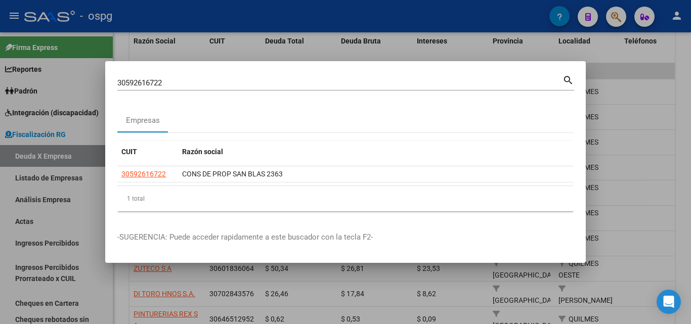
click at [1, 202] on div at bounding box center [345, 162] width 691 height 324
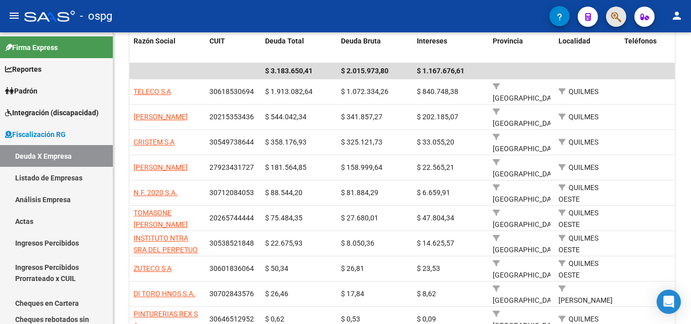
click at [608, 18] on button "button" at bounding box center [616, 17] width 20 height 20
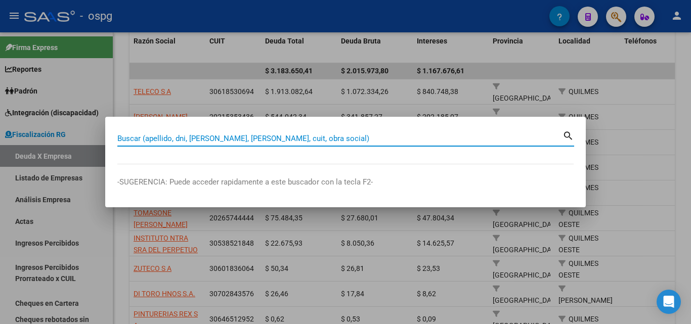
click at [261, 140] on input "Buscar (apellido, dni, [PERSON_NAME], [PERSON_NAME], cuit, obra social)" at bounding box center [339, 138] width 445 height 9
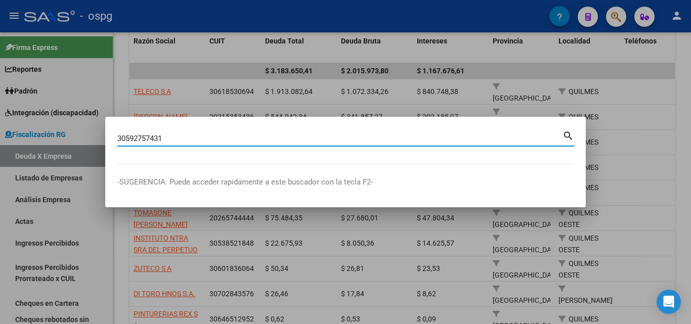
type input "30592757431"
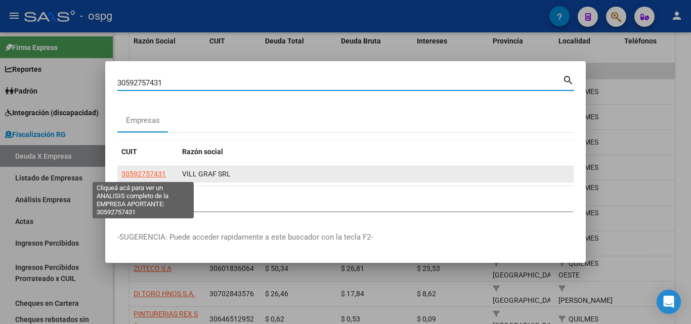
click at [134, 171] on span "30592757431" at bounding box center [143, 174] width 44 height 8
type textarea "30592757431"
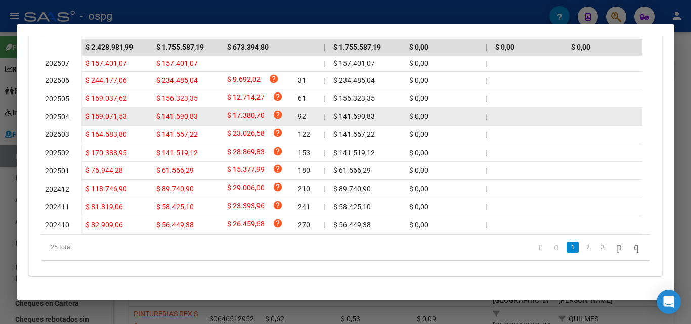
scroll to position [367, 0]
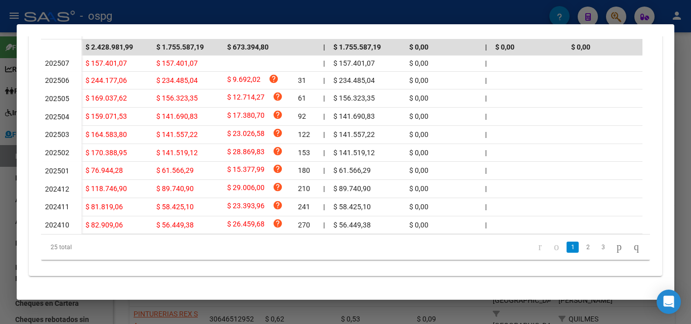
click at [687, 105] on div at bounding box center [345, 162] width 691 height 324
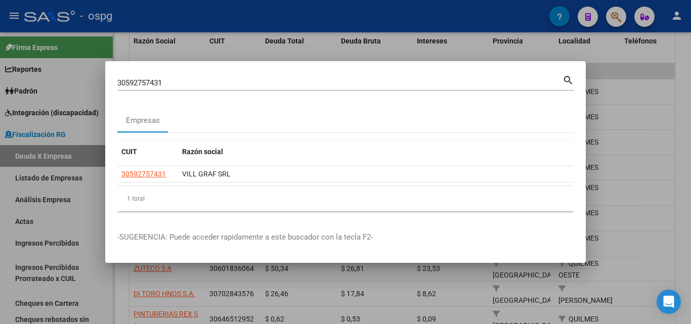
click at [687, 105] on div at bounding box center [345, 162] width 691 height 324
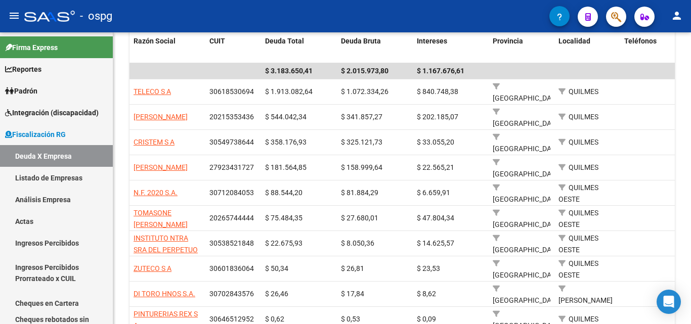
click at [687, 105] on div "FISCALIZACION REGIMEN GENERAL -> Listado de Empresas Deudoras (alt+d) cloud_dow…" at bounding box center [401, 111] width 577 height 563
click at [609, 11] on button "button" at bounding box center [616, 17] width 20 height 20
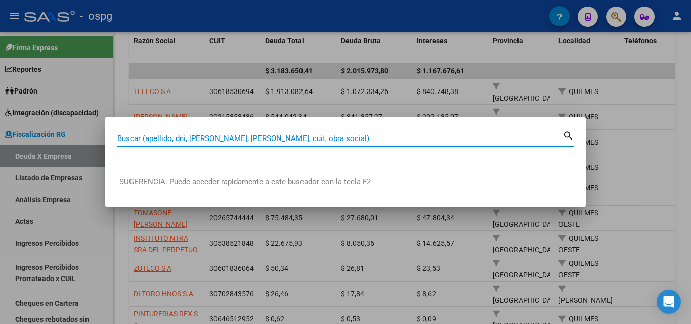
click at [224, 136] on input "Buscar (apellido, dni, [PERSON_NAME], [PERSON_NAME], cuit, obra social)" at bounding box center [339, 138] width 445 height 9
paste input "30605481791"
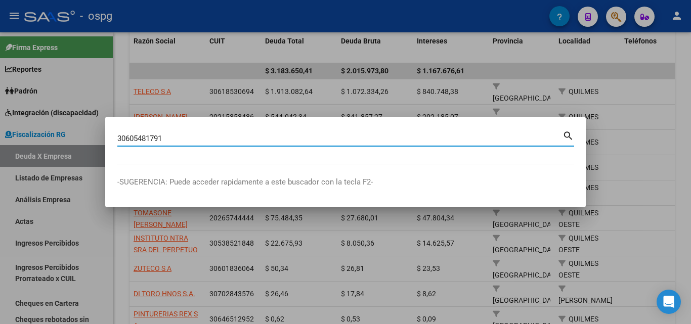
type input "30605481791"
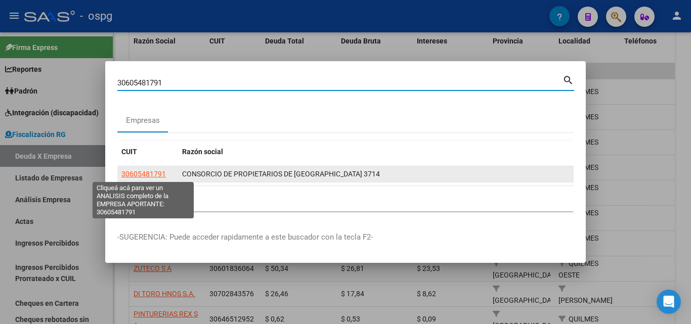
click at [157, 172] on span "30605481791" at bounding box center [143, 174] width 44 height 8
type textarea "30605481791"
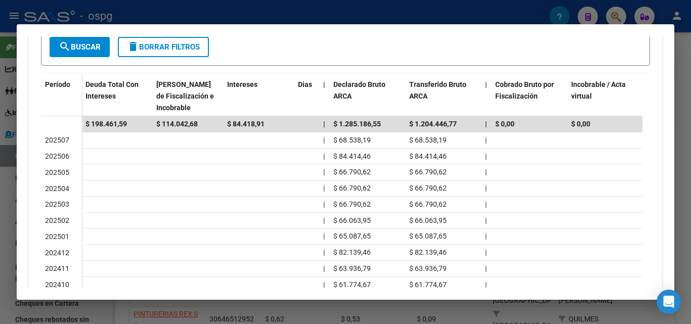
scroll to position [303, 0]
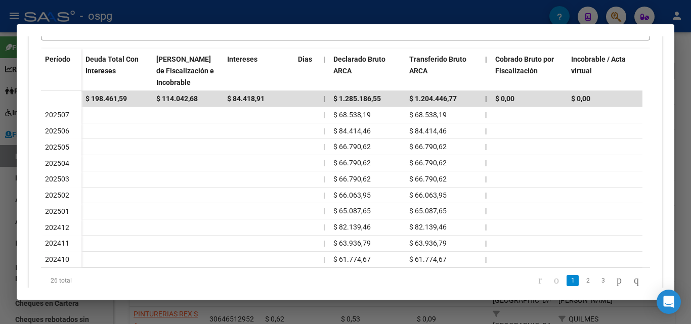
click at [0, 264] on div at bounding box center [345, 162] width 691 height 324
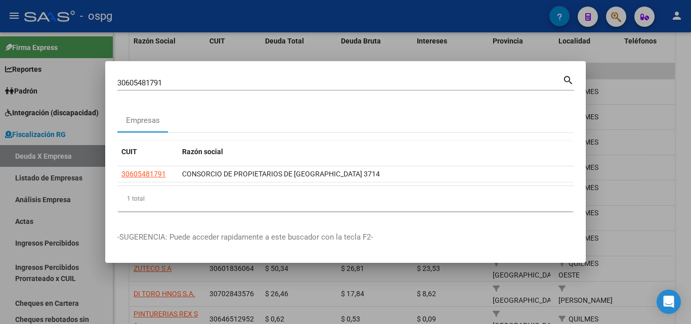
click at [634, 79] on div at bounding box center [345, 162] width 691 height 324
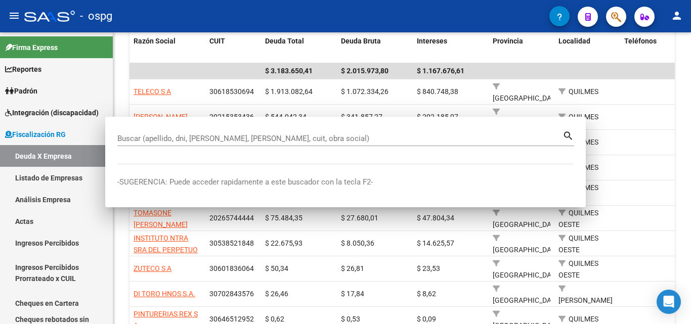
click at [634, 79] on datatable-body-cell at bounding box center [658, 91] width 76 height 25
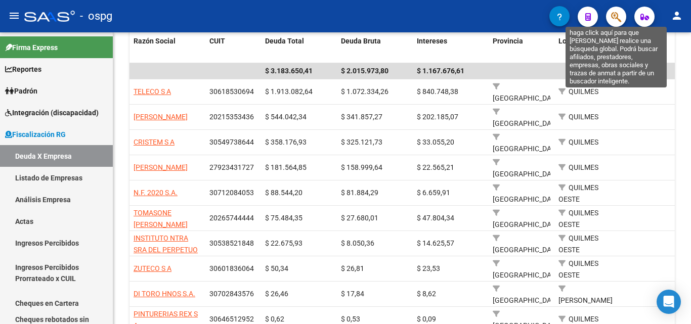
click at [618, 16] on icon "button" at bounding box center [616, 17] width 10 height 12
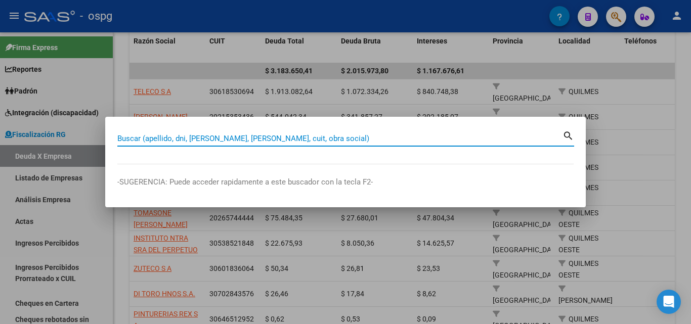
drag, startPoint x: 270, startPoint y: 143, endPoint x: 267, endPoint y: 138, distance: 6.1
click at [268, 139] on div "Buscar (apellido, dni, [PERSON_NAME], [PERSON_NAME], cuit, obra social)" at bounding box center [339, 138] width 445 height 15
paste input "30643299670"
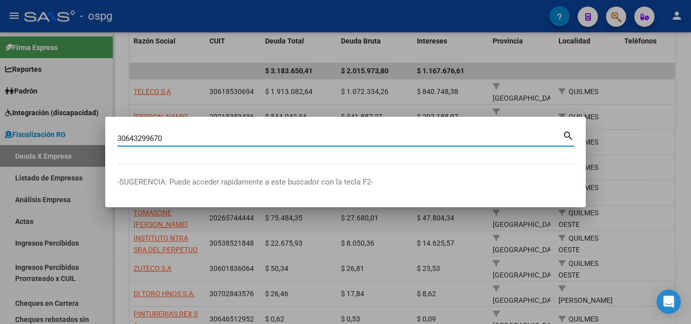
type input "30643299670"
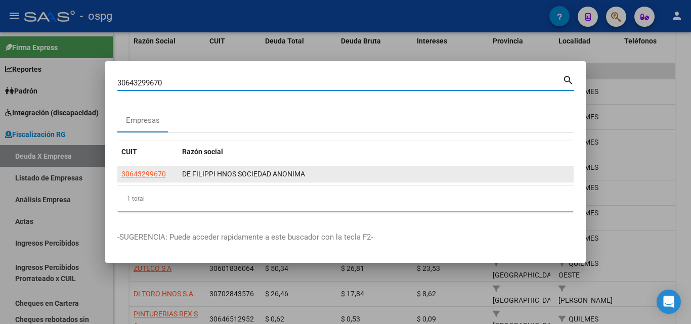
click at [129, 168] on app-link-go-to "30643299670" at bounding box center [143, 174] width 44 height 12
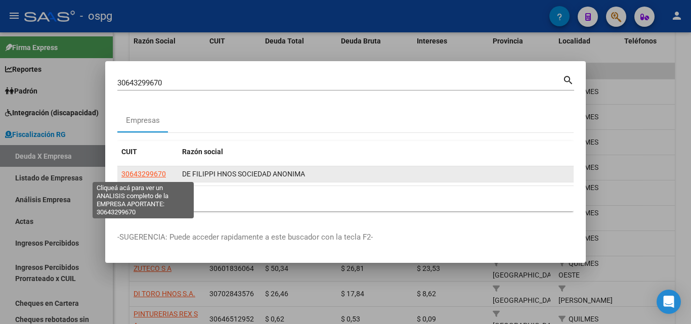
click at [137, 176] on span "30643299670" at bounding box center [143, 174] width 44 height 8
type textarea "30643299670"
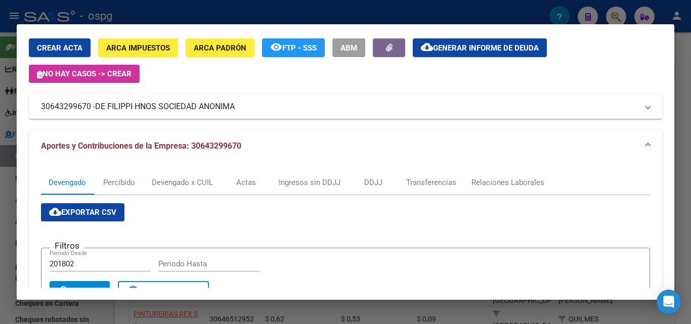
scroll to position [253, 0]
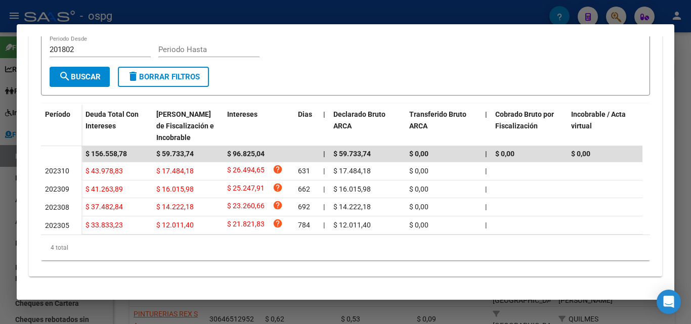
click at [0, 251] on div at bounding box center [345, 162] width 691 height 324
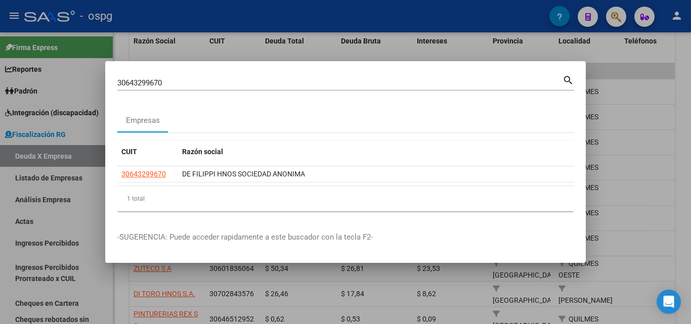
click at [0, 251] on div at bounding box center [345, 162] width 691 height 324
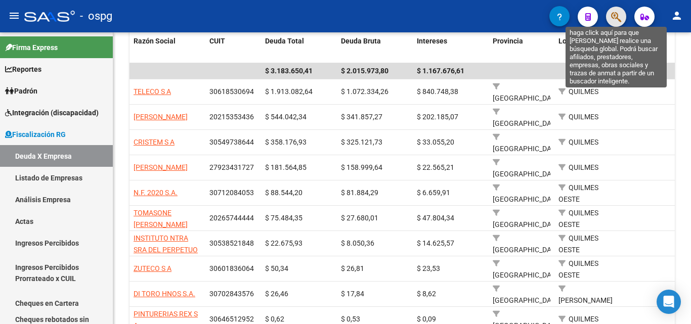
click at [616, 18] on icon "button" at bounding box center [616, 17] width 10 height 12
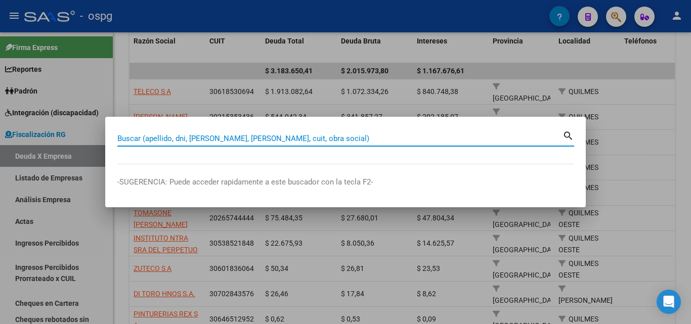
click at [344, 139] on input "Buscar (apellido, dni, [PERSON_NAME], [PERSON_NAME], cuit, obra social)" at bounding box center [339, 138] width 445 height 9
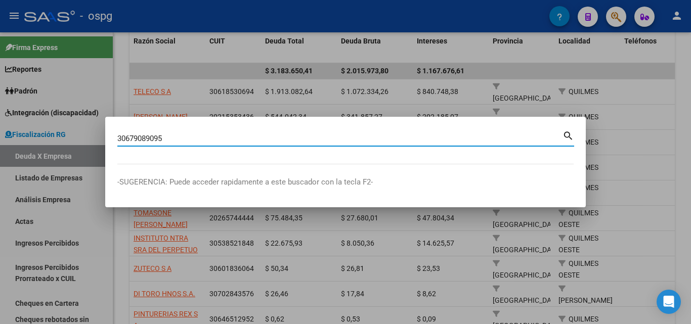
type input "30679089095"
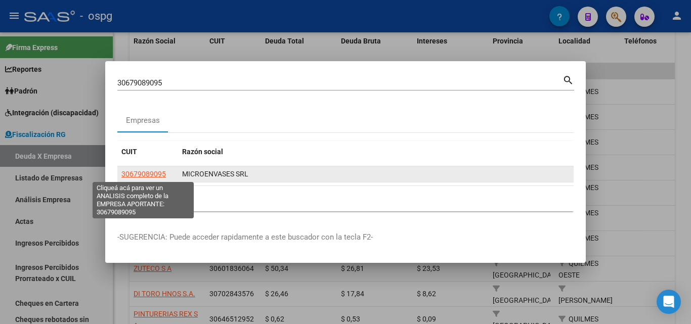
click at [151, 174] on span "30679089095" at bounding box center [143, 174] width 44 height 8
type textarea "30679089095"
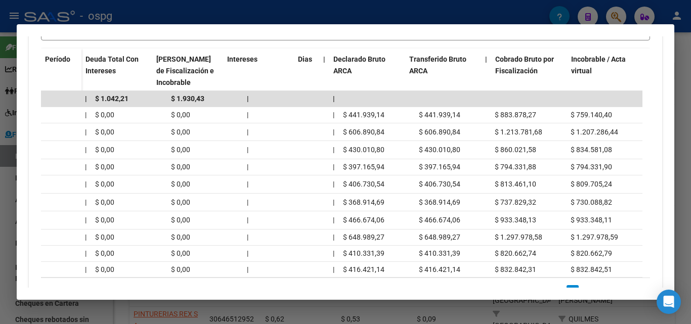
scroll to position [0, 0]
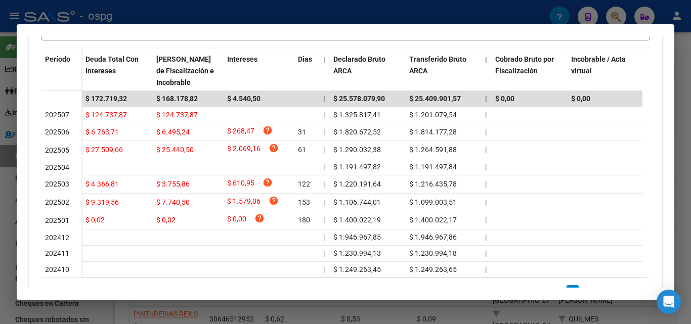
click at [0, 255] on div at bounding box center [345, 162] width 691 height 324
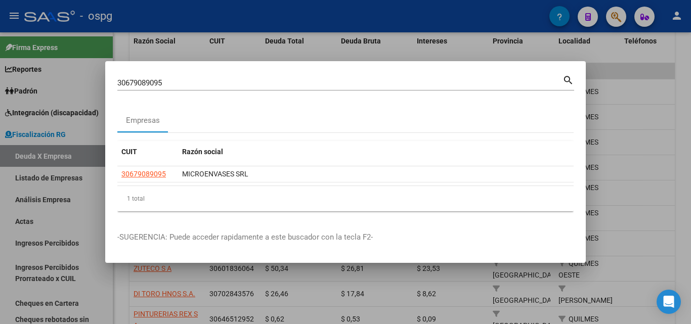
click at [0, 191] on div at bounding box center [345, 162] width 691 height 324
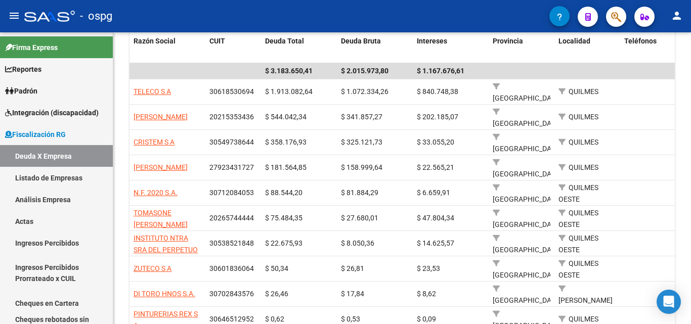
click at [607, 17] on button "button" at bounding box center [616, 17] width 20 height 20
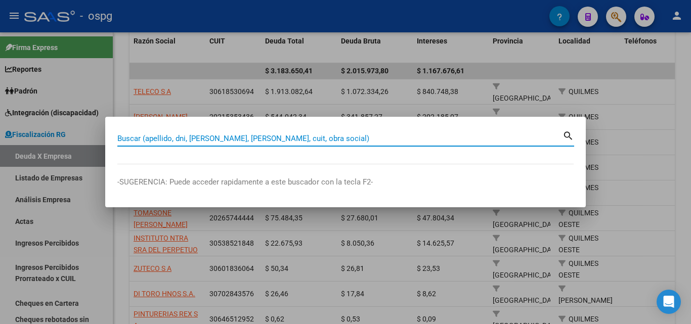
click at [281, 140] on input "Buscar (apellido, dni, [PERSON_NAME], [PERSON_NAME], cuit, obra social)" at bounding box center [339, 138] width 445 height 9
paste input "30694761182"
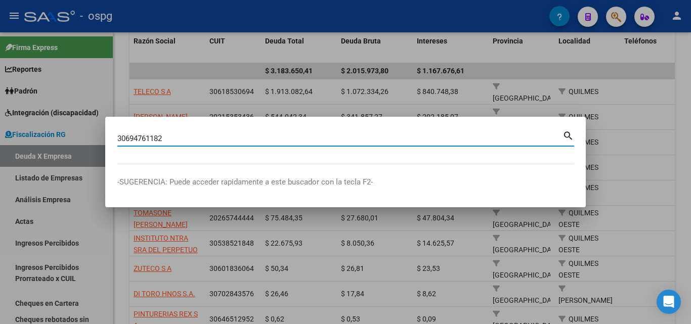
type input "30694761182"
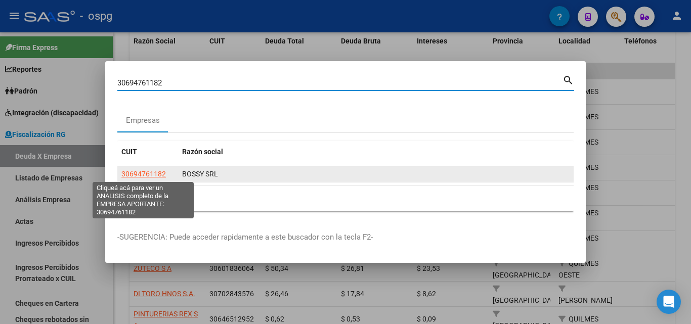
click at [146, 172] on span "30694761182" at bounding box center [143, 174] width 44 height 8
type textarea "30694761182"
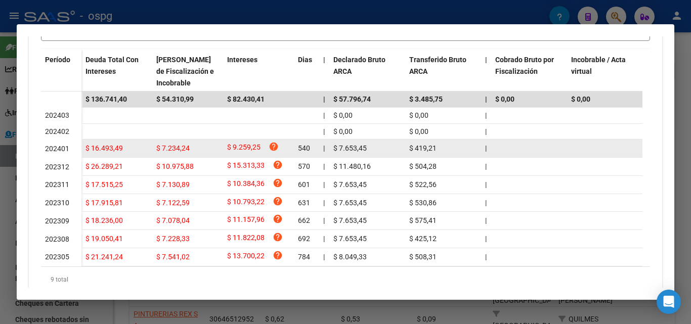
scroll to position [303, 0]
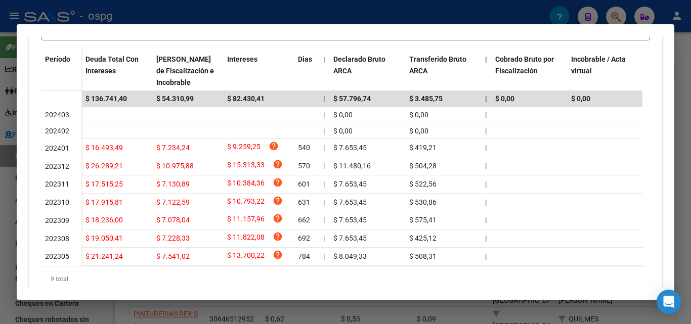
click at [0, 217] on div at bounding box center [345, 162] width 691 height 324
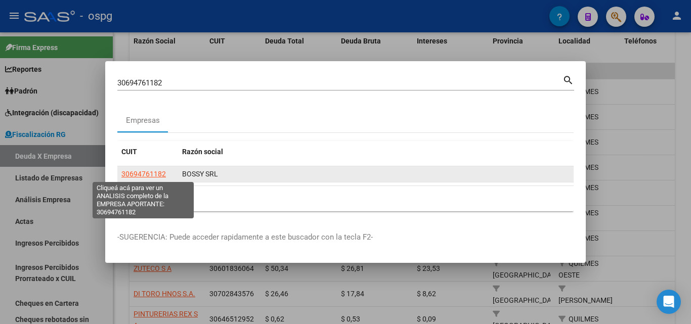
click at [152, 174] on span "30694761182" at bounding box center [143, 174] width 44 height 8
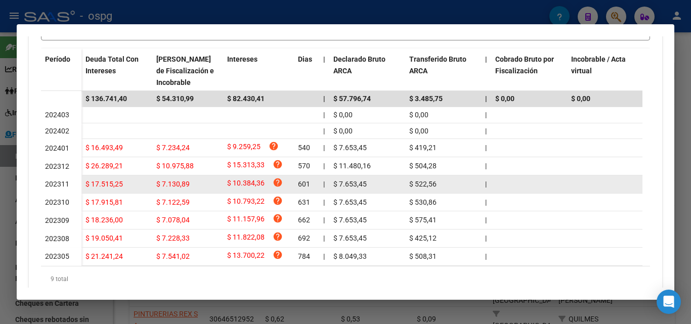
scroll to position [253, 0]
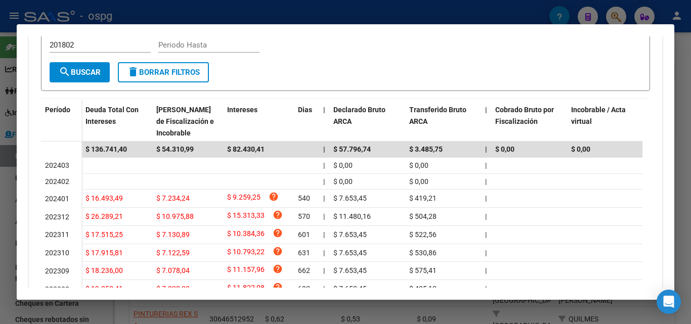
click at [0, 263] on div at bounding box center [345, 162] width 691 height 324
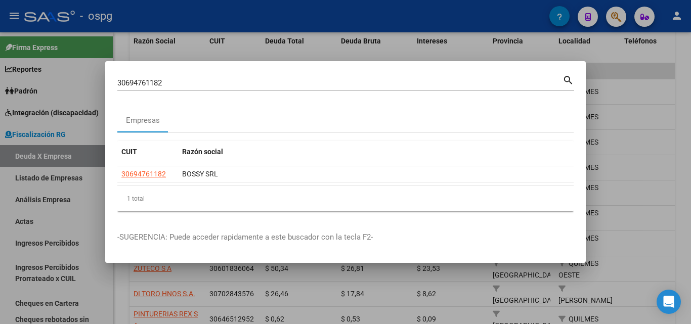
click at [649, 121] on div at bounding box center [345, 162] width 691 height 324
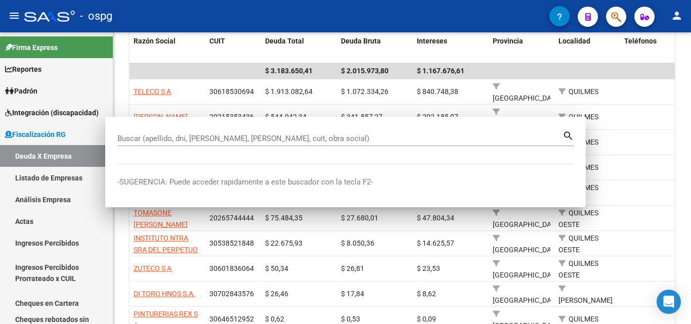
click at [649, 130] on datatable-body-cell at bounding box center [658, 142] width 76 height 25
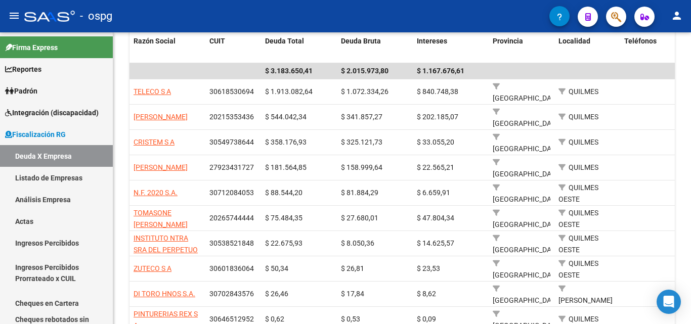
click at [619, 20] on icon "button" at bounding box center [616, 17] width 10 height 12
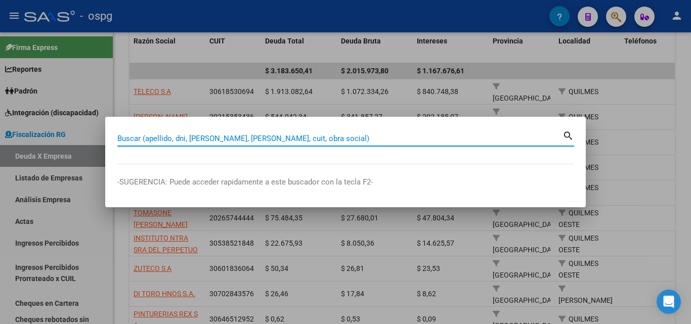
paste input "30696376782"
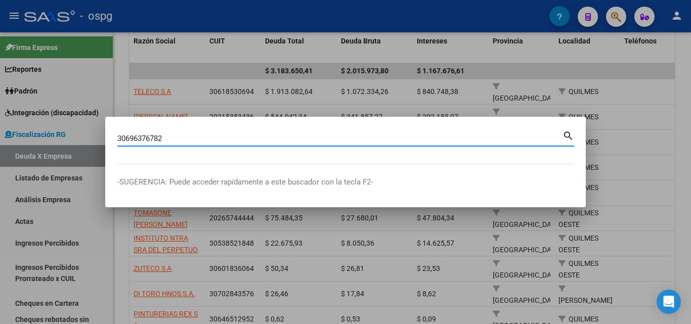
type input "30696376782"
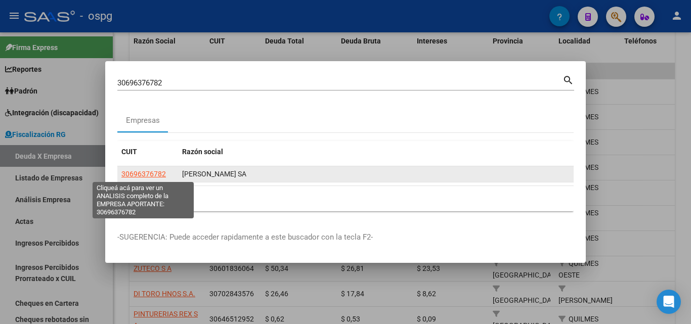
click at [150, 176] on span "30696376782" at bounding box center [143, 174] width 44 height 8
type textarea "30696376782"
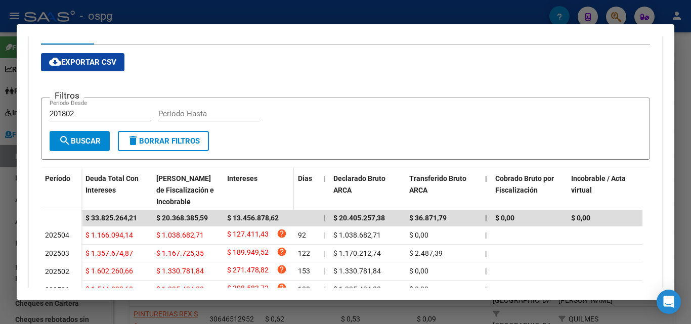
scroll to position [117, 0]
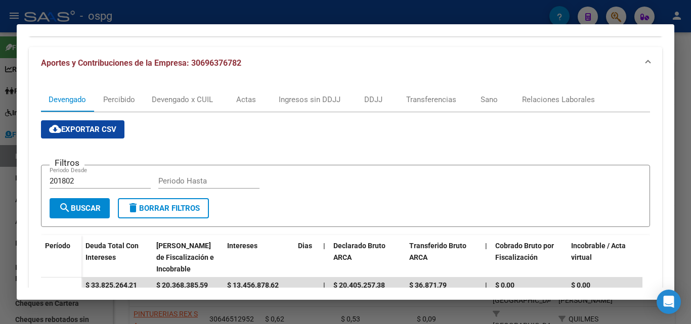
click at [0, 213] on div at bounding box center [345, 162] width 691 height 324
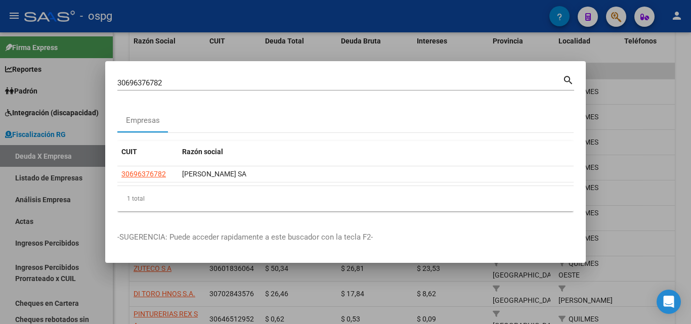
click at [648, 78] on div at bounding box center [345, 162] width 691 height 324
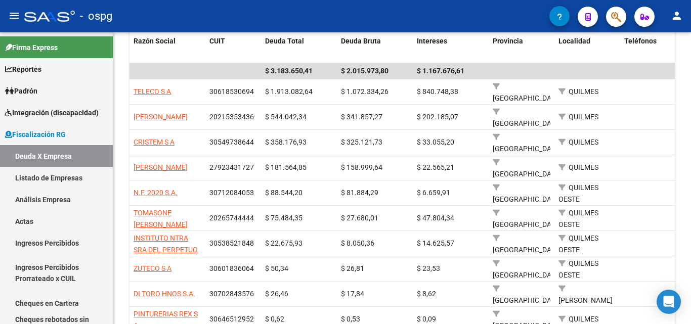
drag, startPoint x: 648, startPoint y: 78, endPoint x: 613, endPoint y: 29, distance: 60.2
click at [646, 75] on datatable-body-cell at bounding box center [658, 71] width 76 height 16
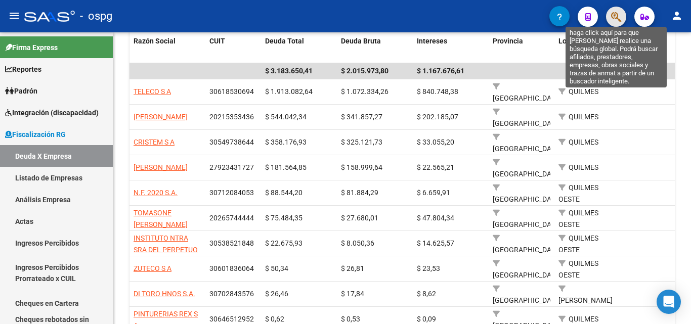
click at [611, 18] on icon "button" at bounding box center [616, 17] width 10 height 12
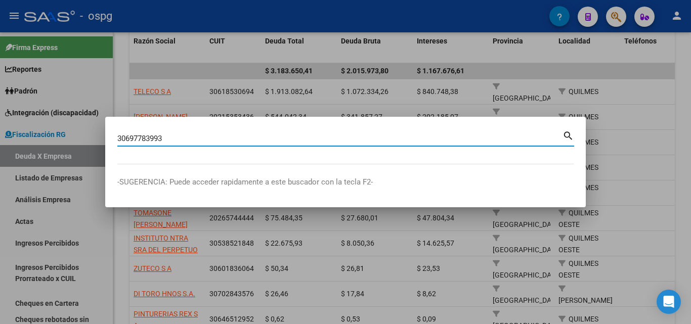
type input "30697783993"
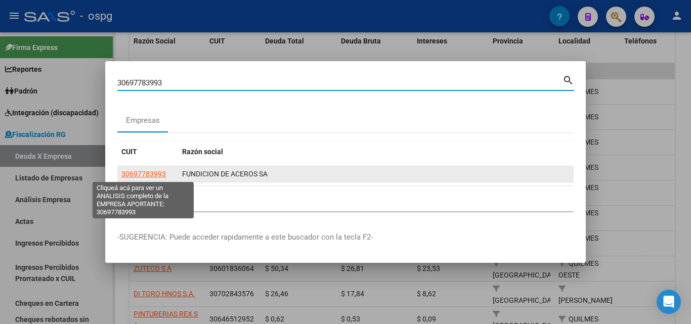
click at [154, 173] on span "30697783993" at bounding box center [143, 174] width 44 height 8
type textarea "30697783993"
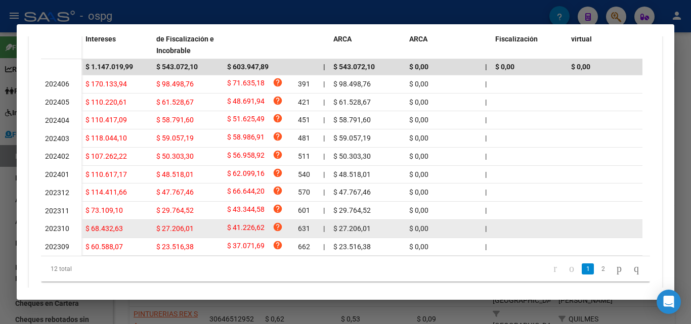
scroll to position [370, 0]
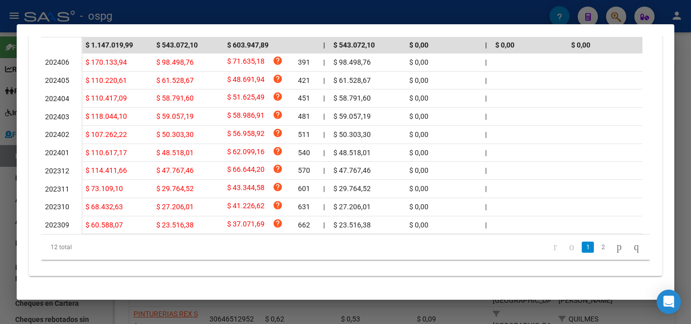
click at [1, 214] on div at bounding box center [345, 162] width 691 height 324
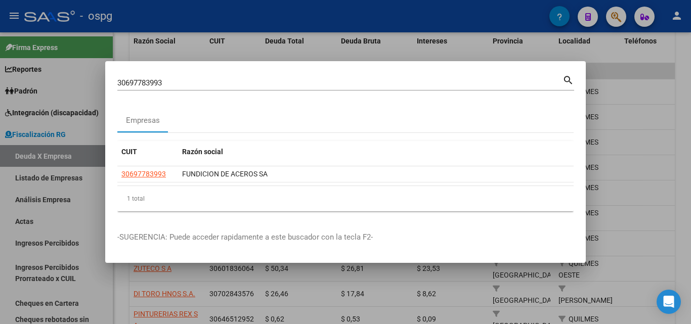
click at [634, 176] on div at bounding box center [345, 162] width 691 height 324
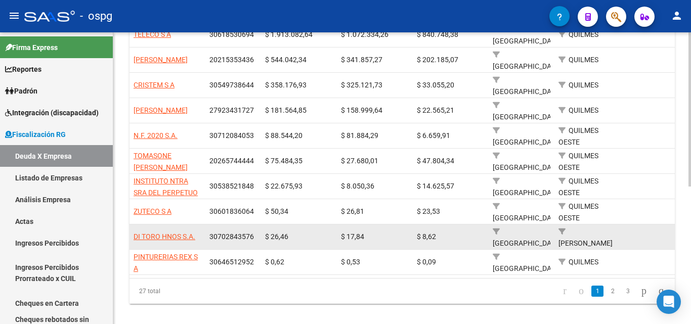
scroll to position [261, 0]
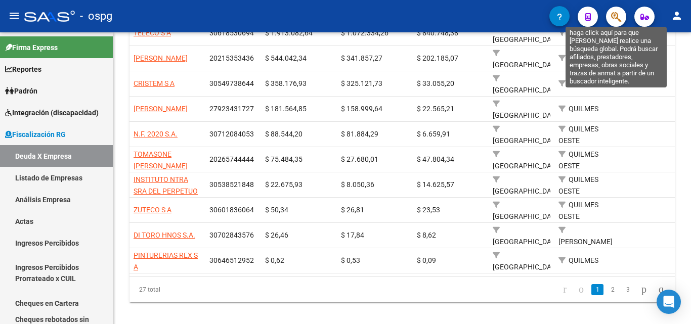
click at [617, 18] on icon "button" at bounding box center [616, 17] width 10 height 12
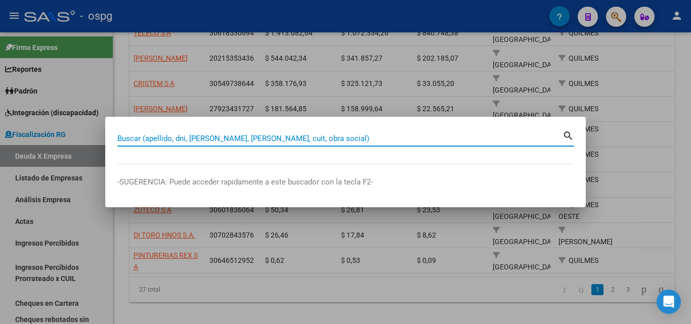
paste input "30707829822"
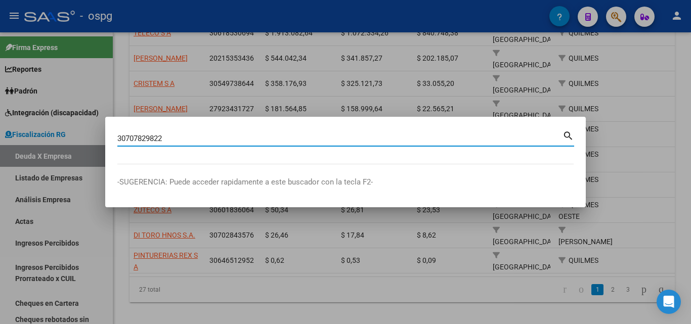
type input "30707829822"
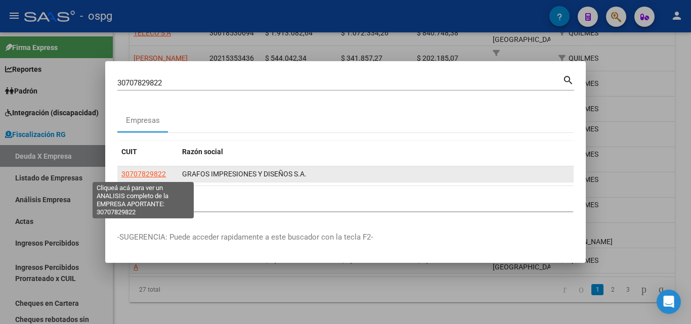
click at [152, 174] on span "30707829822" at bounding box center [143, 174] width 44 height 8
type textarea "30707829822"
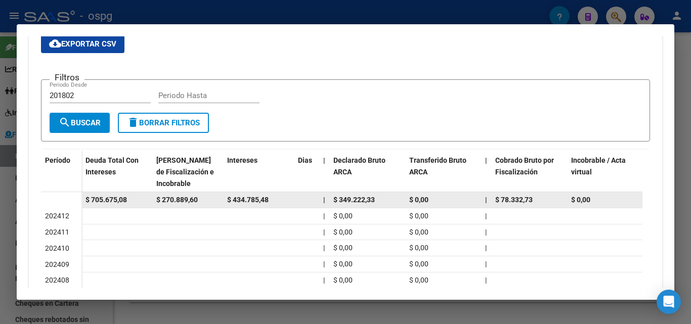
scroll to position [347, 0]
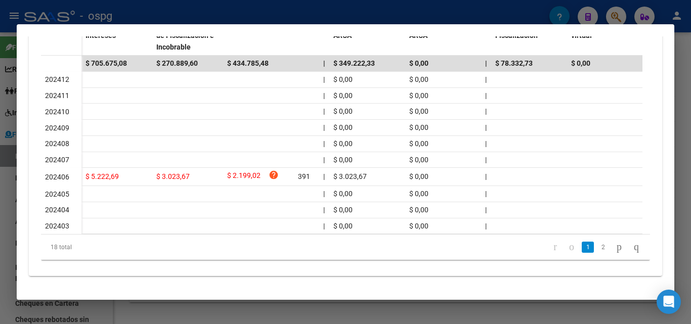
click at [0, 261] on div at bounding box center [345, 162] width 691 height 324
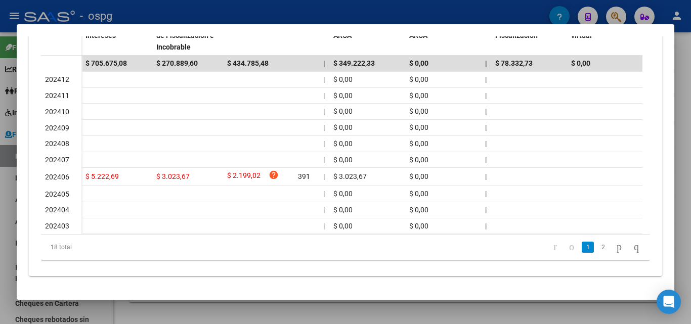
click at [0, 261] on div at bounding box center [345, 162] width 691 height 324
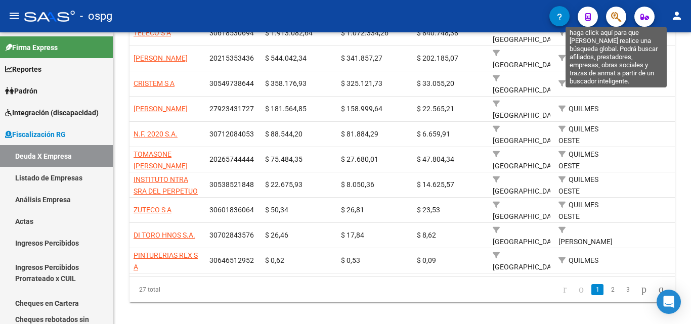
click at [614, 17] on icon "button" at bounding box center [616, 17] width 10 height 12
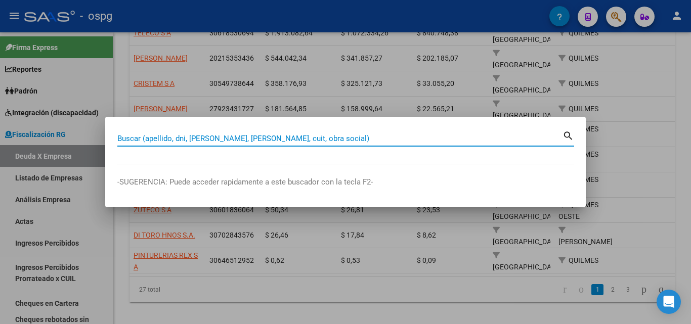
paste input "30708022051"
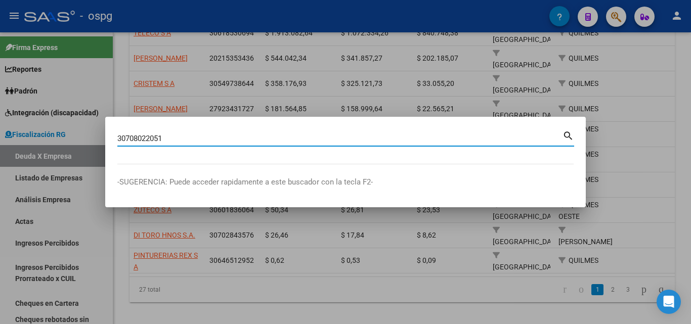
type input "30708022051"
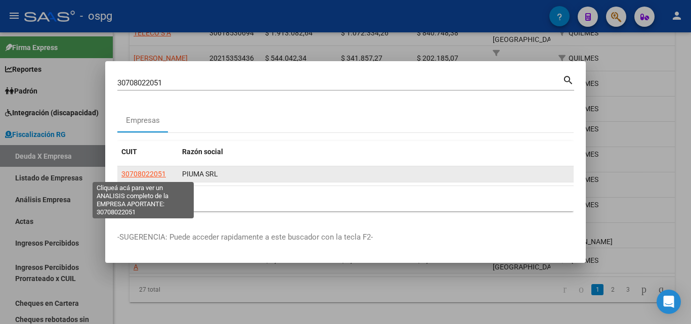
click at [149, 175] on span "30708022051" at bounding box center [143, 174] width 44 height 8
type textarea "30708022051"
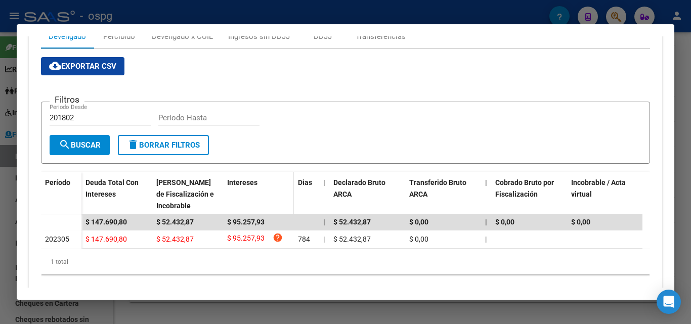
scroll to position [202, 0]
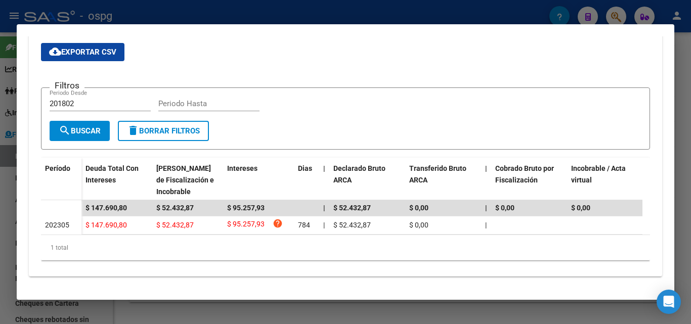
click at [681, 110] on div at bounding box center [345, 162] width 691 height 324
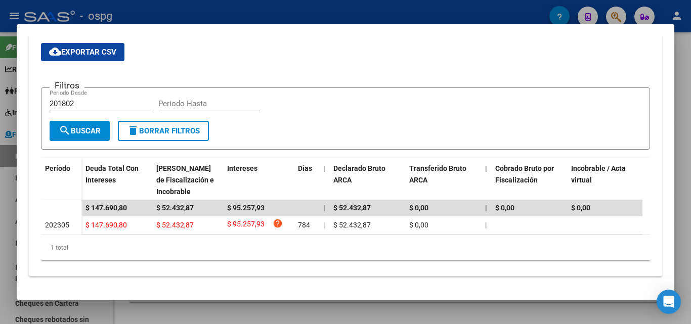
click at [681, 110] on div at bounding box center [345, 162] width 691 height 324
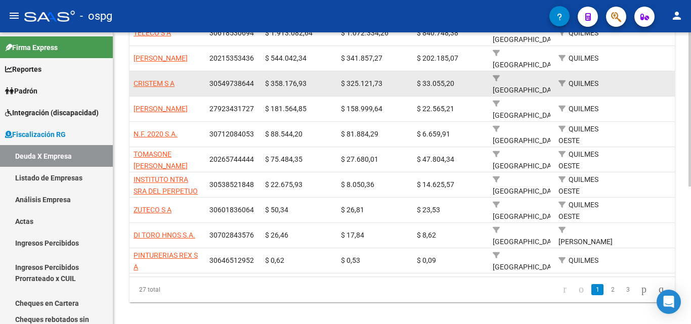
drag, startPoint x: 681, startPoint y: 110, endPoint x: 637, endPoint y: 70, distance: 59.4
click at [679, 109] on div "FISCALIZACION REGIMEN GENERAL -> Listado de Empresas Deudoras (alt+d) cloud_dow…" at bounding box center [401, 52] width 577 height 563
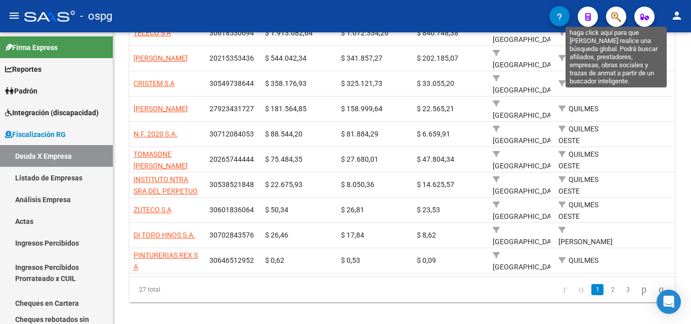
click at [615, 22] on icon "button" at bounding box center [616, 17] width 10 height 12
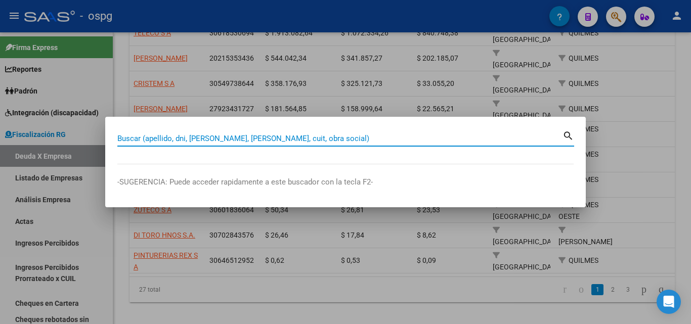
click at [225, 136] on input "Buscar (apellido, dni, [PERSON_NAME], [PERSON_NAME], cuit, obra social)" at bounding box center [339, 138] width 445 height 9
paste input "30710395000"
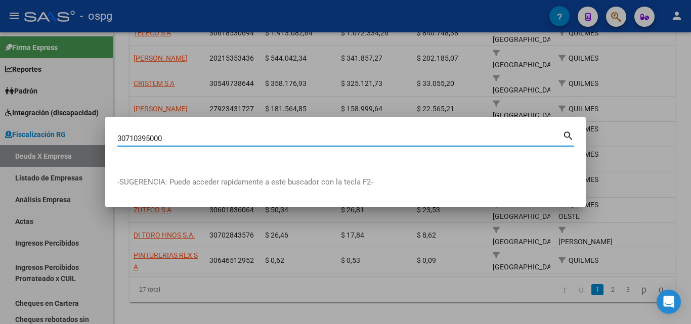
type input "30710395000"
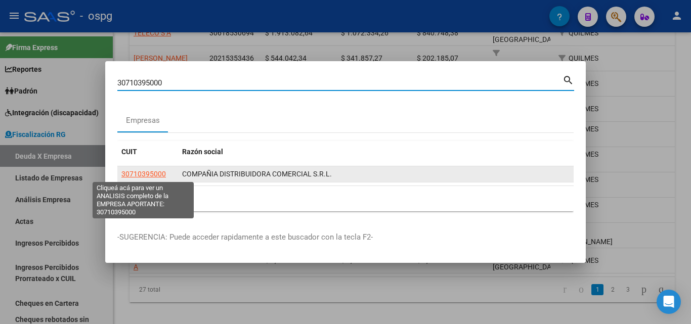
click at [145, 174] on span "30710395000" at bounding box center [143, 174] width 44 height 8
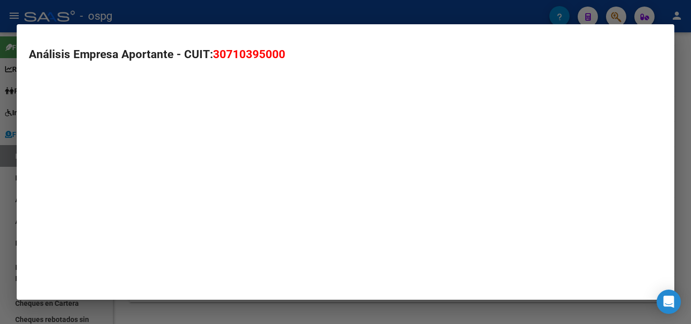
type textarea "30710395000"
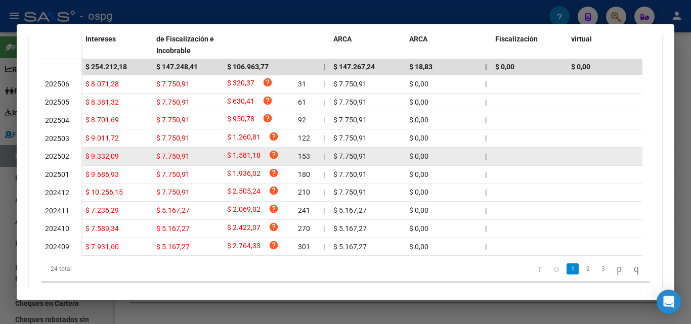
scroll to position [370, 0]
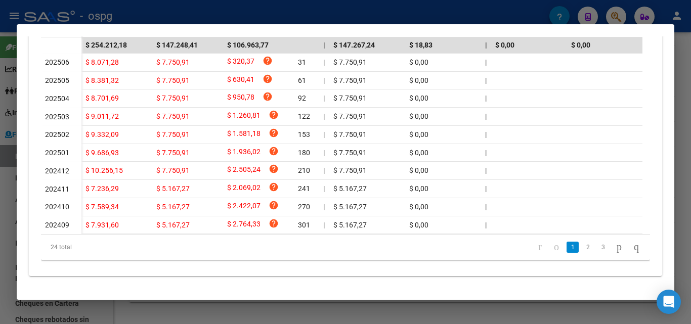
click at [1, 205] on div at bounding box center [345, 162] width 691 height 324
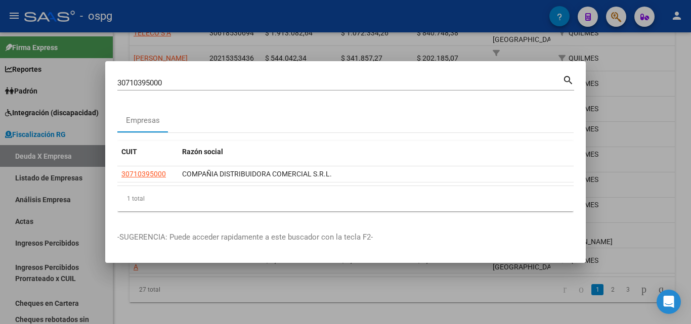
click at [658, 117] on div at bounding box center [345, 162] width 691 height 324
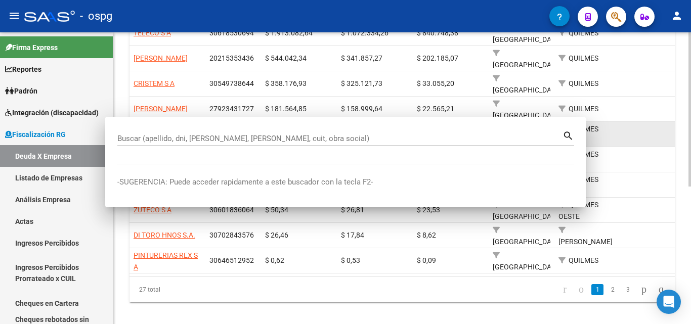
drag, startPoint x: 657, startPoint y: 117, endPoint x: 651, endPoint y: 117, distance: 6.1
click at [655, 122] on datatable-body-cell at bounding box center [658, 134] width 76 height 25
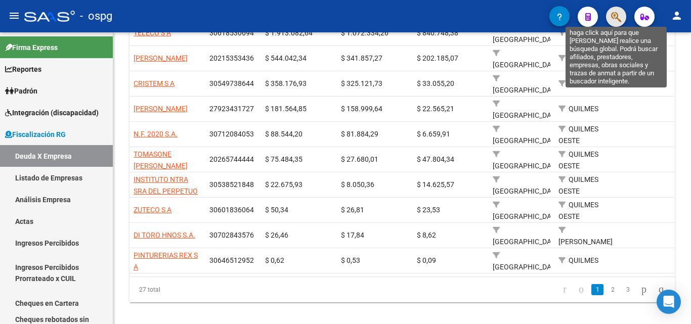
click at [616, 16] on icon "button" at bounding box center [616, 17] width 10 height 12
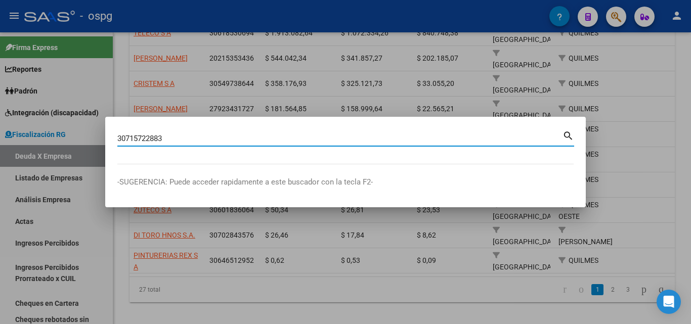
type input "30715722883"
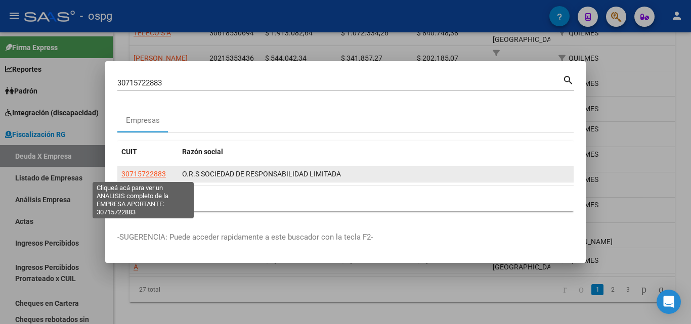
click at [156, 176] on span "30715722883" at bounding box center [143, 174] width 44 height 8
type textarea "30715722883"
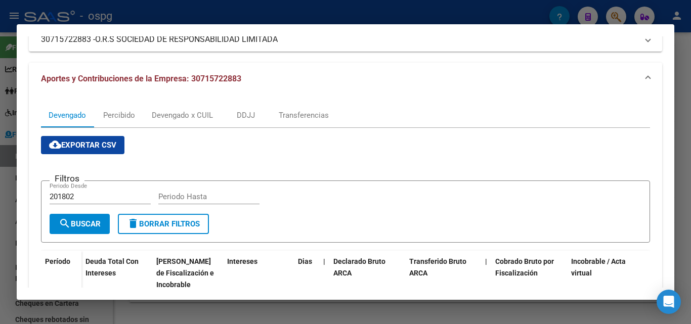
scroll to position [253, 0]
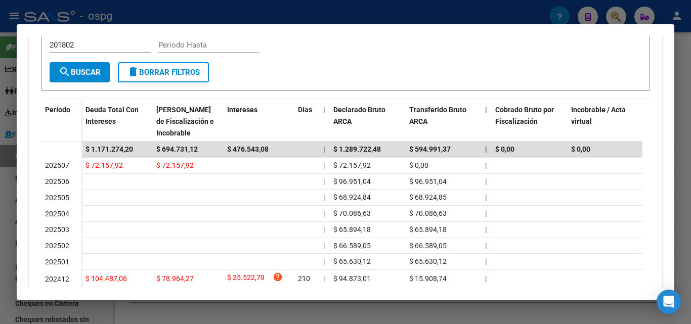
click at [0, 186] on div at bounding box center [345, 162] width 691 height 324
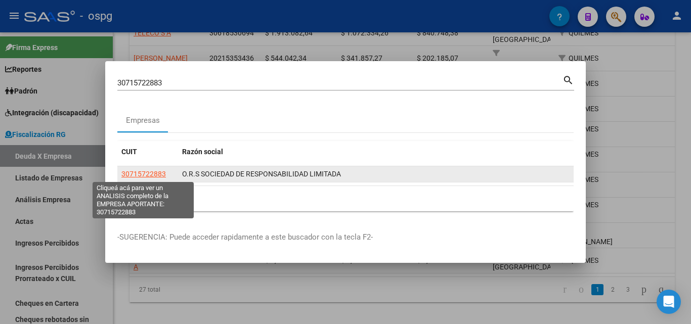
click at [139, 176] on span "30715722883" at bounding box center [143, 174] width 44 height 8
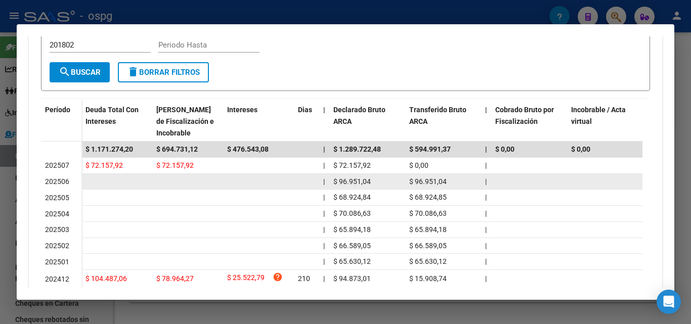
scroll to position [303, 0]
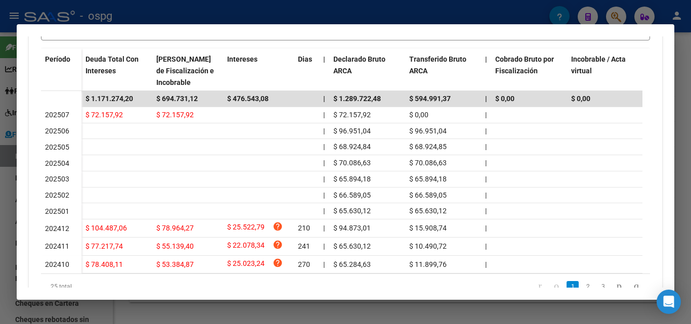
click at [0, 174] on div at bounding box center [345, 162] width 691 height 324
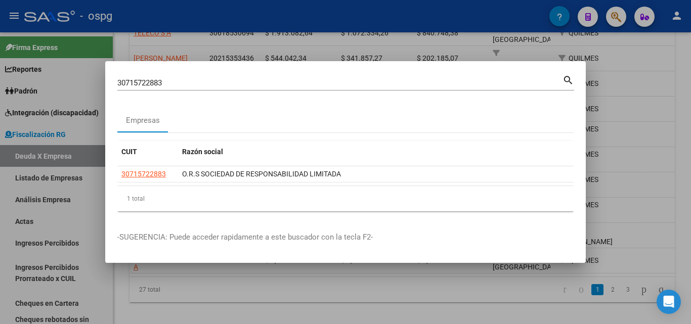
click at [385, 279] on div at bounding box center [345, 162] width 691 height 324
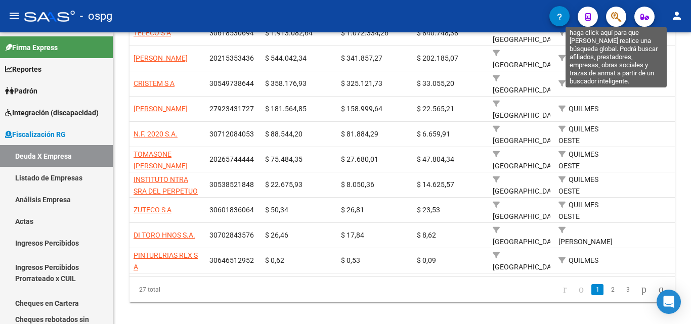
click at [614, 10] on span "button" at bounding box center [616, 17] width 10 height 21
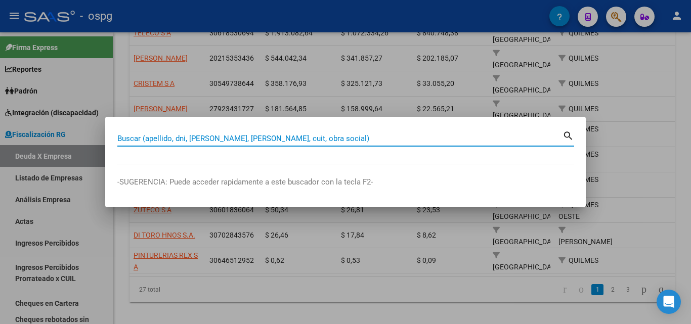
paste input "33707180159"
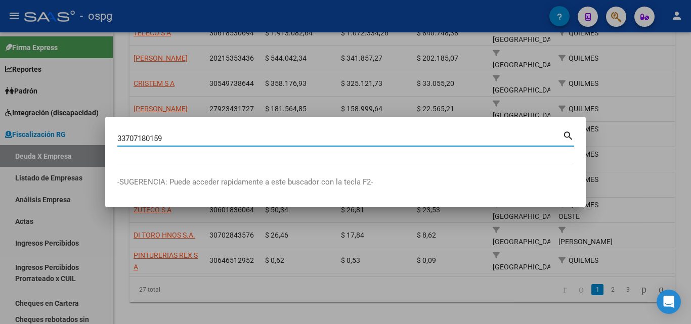
type input "33707180159"
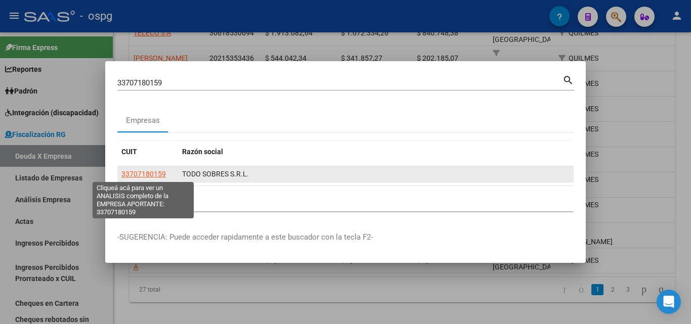
click at [149, 176] on span "33707180159" at bounding box center [143, 174] width 44 height 8
type textarea "33707180159"
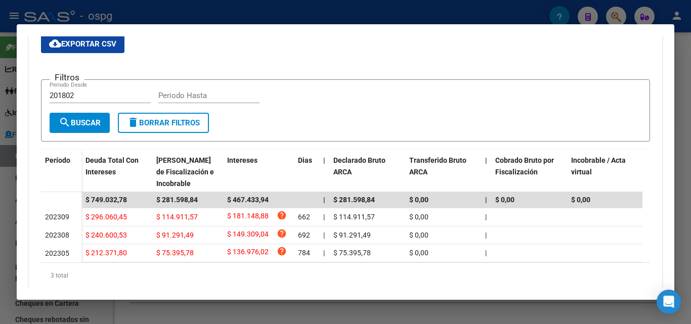
scroll to position [239, 0]
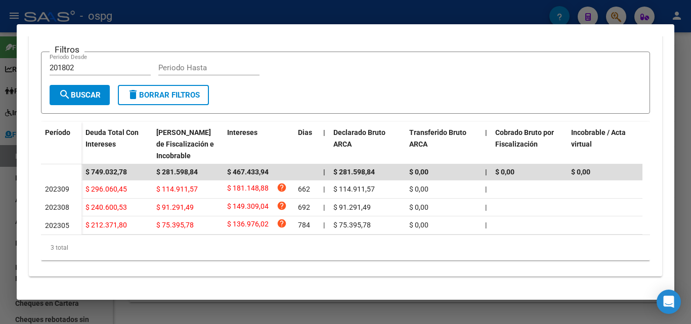
click at [690, 84] on div at bounding box center [345, 162] width 691 height 324
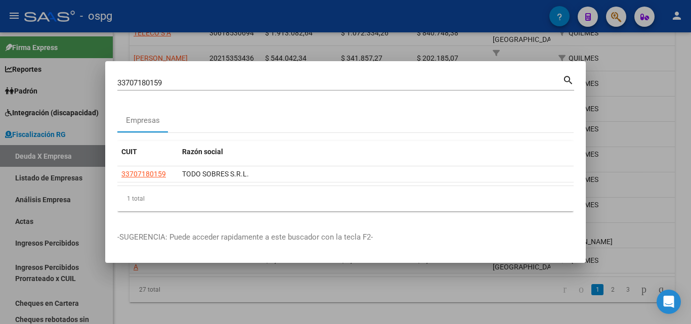
click at [690, 84] on div at bounding box center [345, 162] width 691 height 324
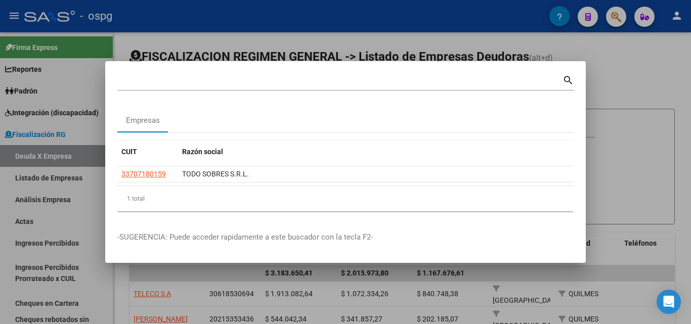
click at [690, 83] on div at bounding box center [689, 178] width 3 height 292
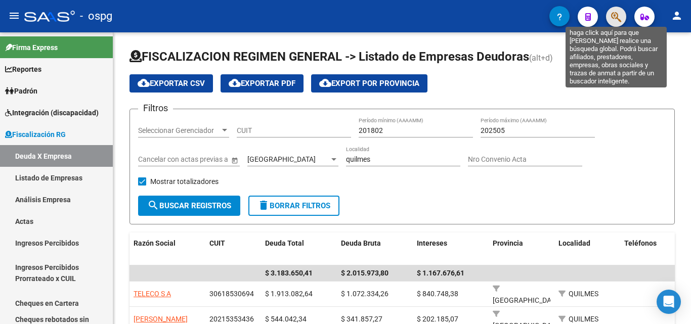
click at [619, 16] on icon "button" at bounding box center [616, 17] width 10 height 12
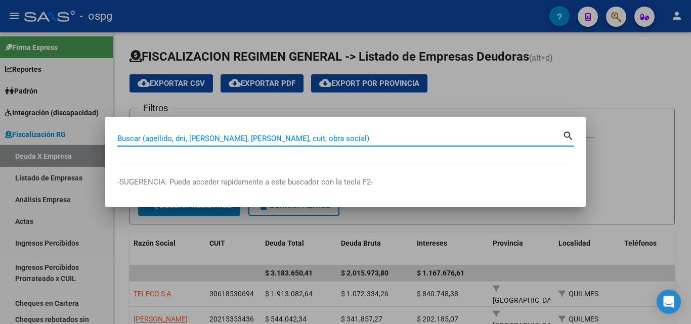
paste input "20223602151"
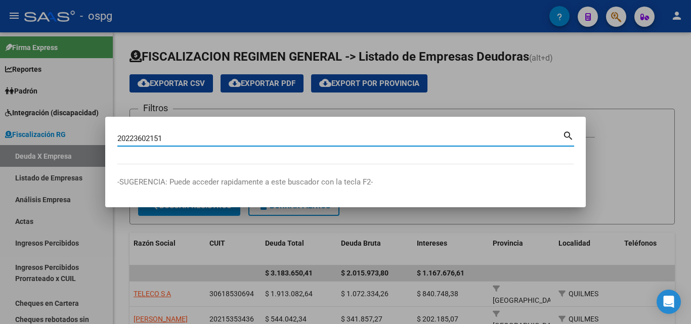
type input "20223602151"
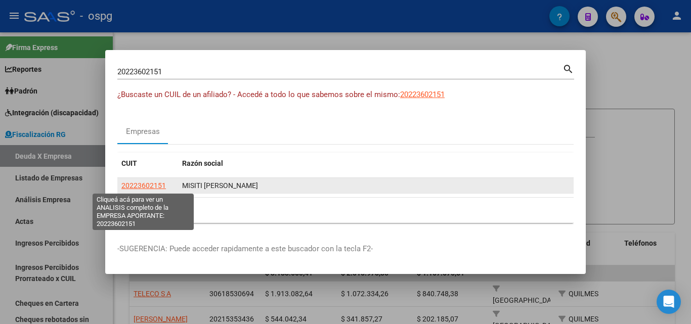
click at [154, 182] on span "20223602151" at bounding box center [143, 186] width 44 height 8
type textarea "20223602151"
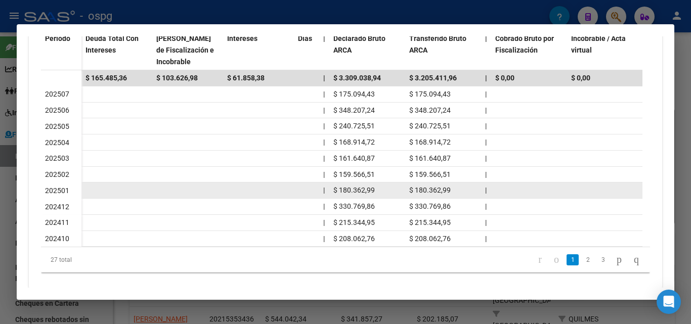
scroll to position [344, 0]
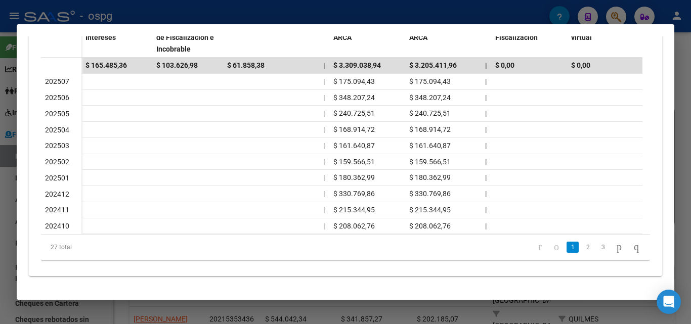
click at [677, 114] on div at bounding box center [345, 162] width 691 height 324
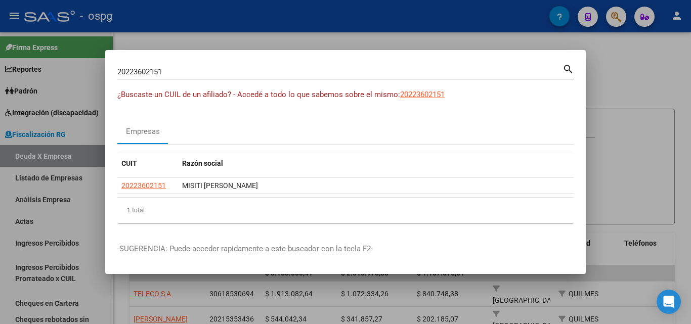
click at [677, 114] on div at bounding box center [345, 162] width 691 height 324
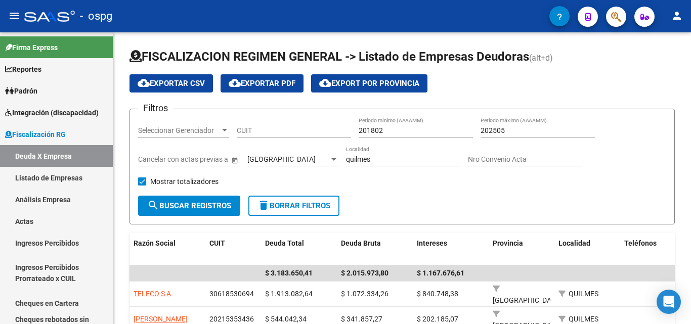
click at [677, 114] on div "FISCALIZACION REGIMEN GENERAL -> Listado de Empresas Deudoras (alt+d) cloud_dow…" at bounding box center [401, 313] width 577 height 563
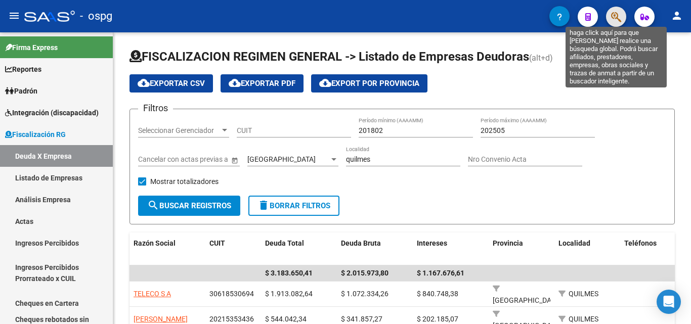
click at [617, 20] on icon "button" at bounding box center [616, 17] width 10 height 12
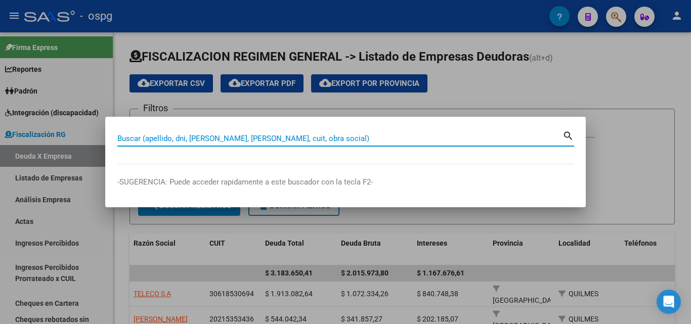
click at [347, 135] on input "Buscar (apellido, dni, [PERSON_NAME], [PERSON_NAME], cuit, obra social)" at bounding box center [339, 138] width 445 height 9
paste input "30560956904"
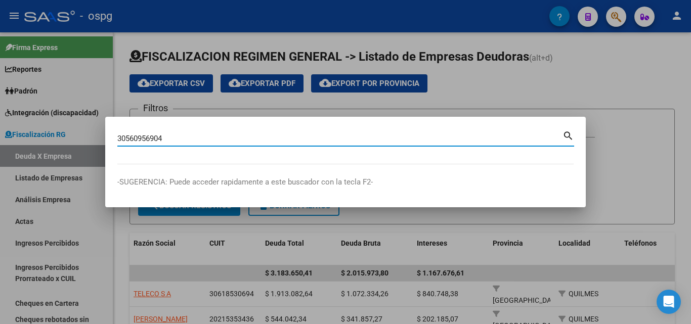
type input "30560956904"
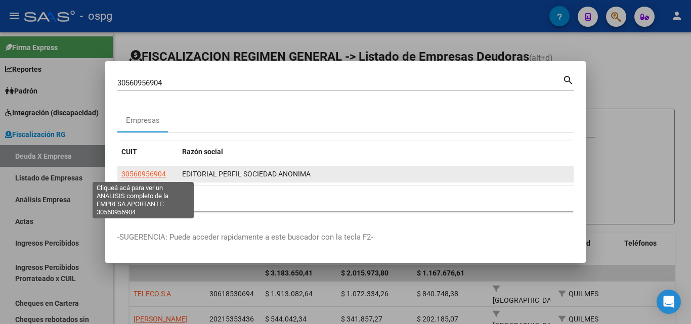
click at [151, 176] on span "30560956904" at bounding box center [143, 174] width 44 height 8
type textarea "30560956904"
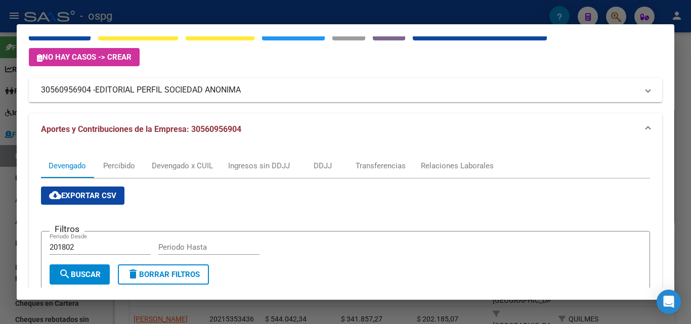
scroll to position [152, 0]
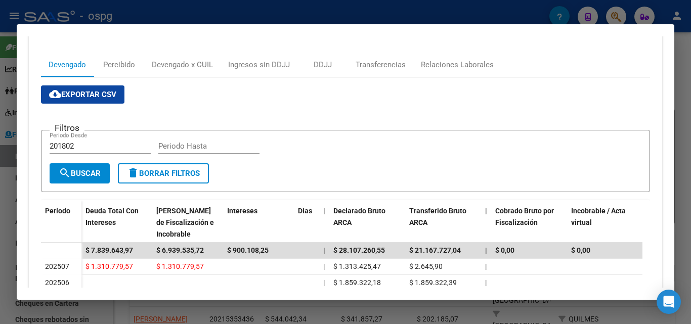
click at [689, 88] on div at bounding box center [345, 162] width 691 height 324
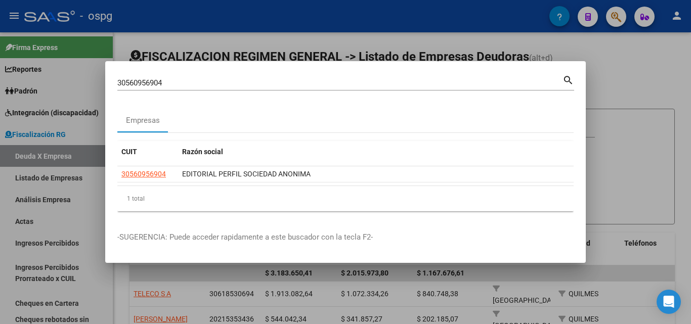
click at [687, 88] on div at bounding box center [345, 162] width 691 height 324
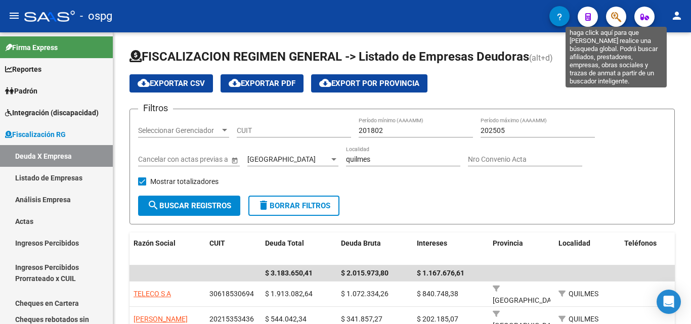
click at [612, 17] on icon "button" at bounding box center [616, 17] width 10 height 12
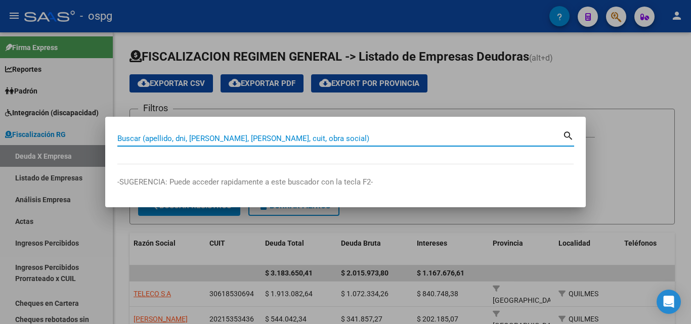
click at [274, 141] on input "Buscar (apellido, dni, [PERSON_NAME], [PERSON_NAME], cuit, obra social)" at bounding box center [339, 138] width 445 height 9
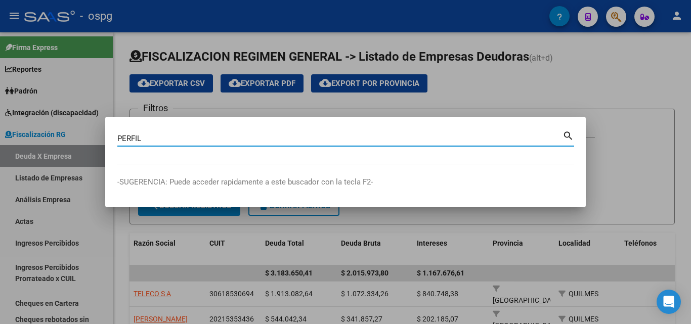
type input "PERFIL"
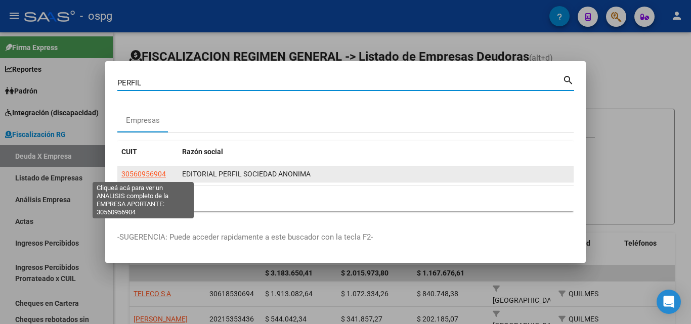
click at [159, 175] on span "30560956904" at bounding box center [143, 174] width 44 height 8
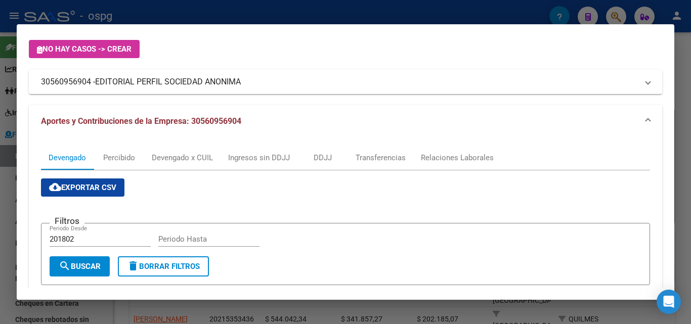
scroll to position [253, 0]
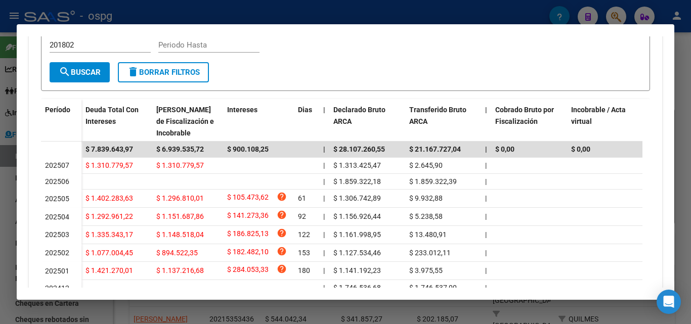
click at [3, 239] on div at bounding box center [345, 162] width 691 height 324
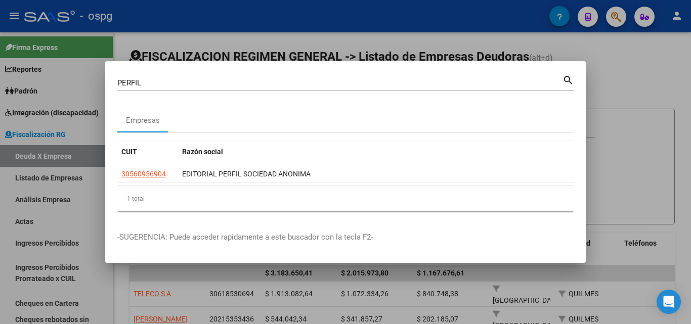
click at [0, 272] on div at bounding box center [345, 162] width 691 height 324
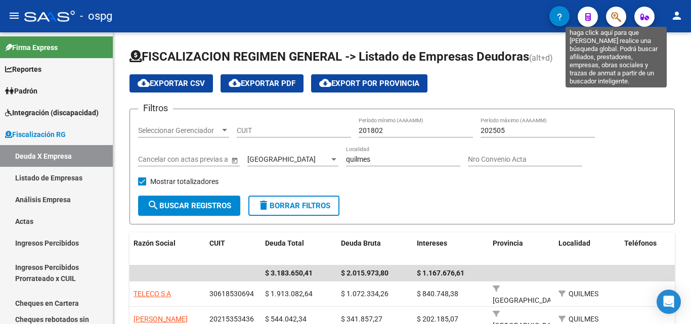
click at [618, 20] on button "button" at bounding box center [616, 17] width 20 height 20
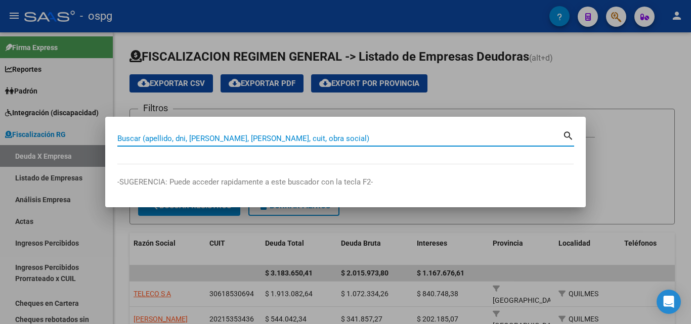
click at [209, 138] on input "Buscar (apellido, dni, [PERSON_NAME], [PERSON_NAME], cuit, obra social)" at bounding box center [339, 138] width 445 height 9
paste input "30579572295"
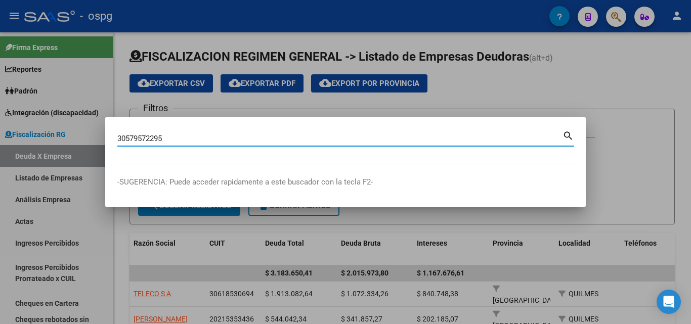
type input "30579572295"
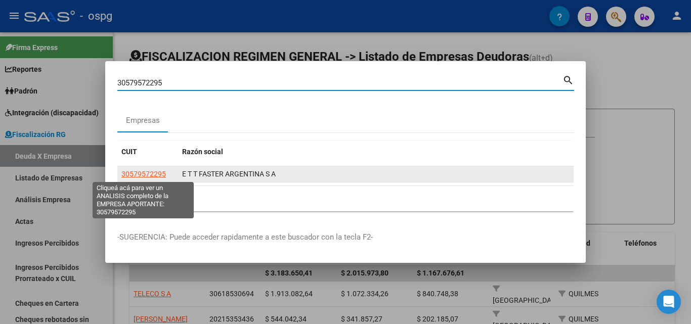
click at [142, 173] on span "30579572295" at bounding box center [143, 174] width 44 height 8
type textarea "30579572295"
